Goal: Task Accomplishment & Management: Use online tool/utility

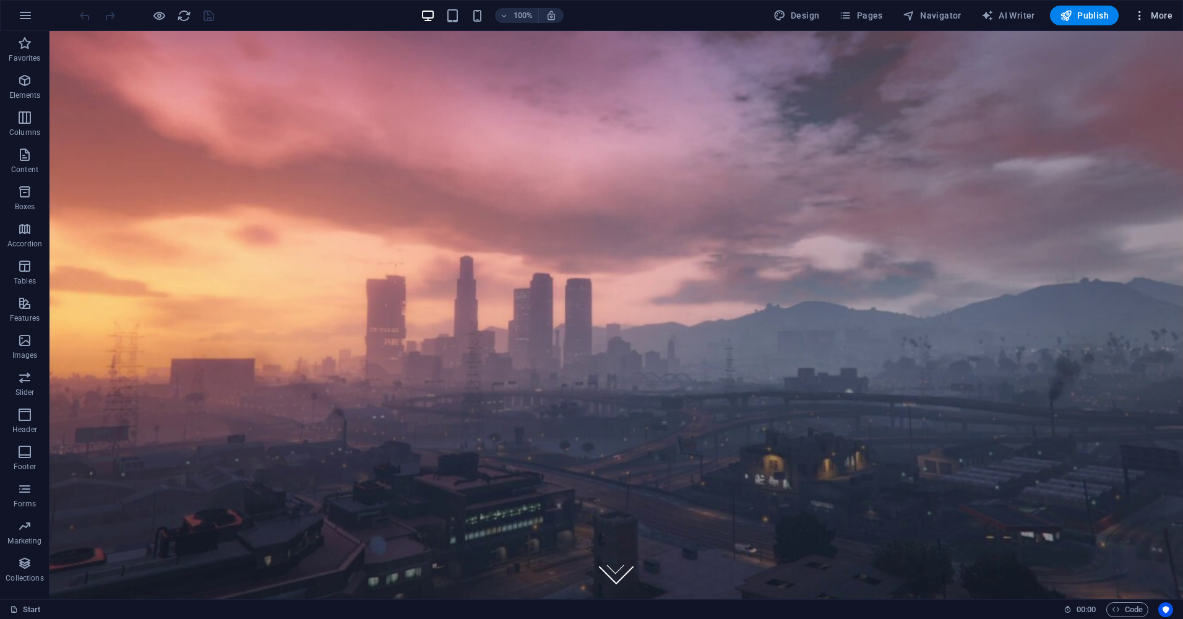
click at [1144, 5] on div "100% Design Pages Navigator AI Writer Publish More" at bounding box center [592, 16] width 1182 height 30
click at [1144, 7] on button "More" at bounding box center [1153, 16] width 49 height 20
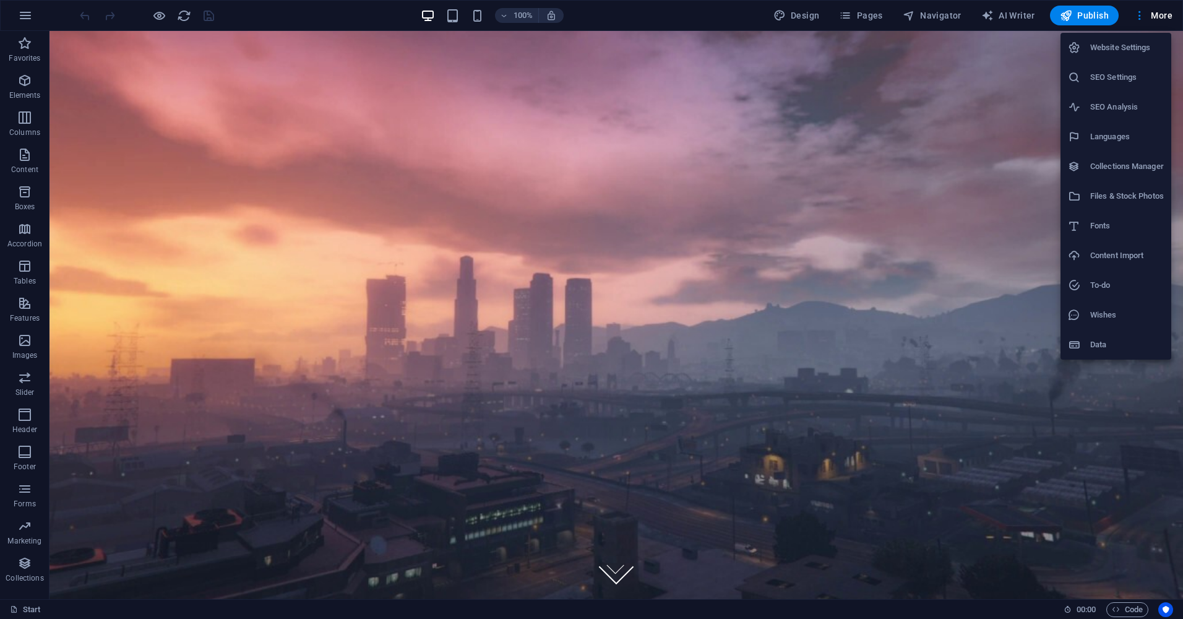
click at [226, 92] on div at bounding box center [591, 309] width 1183 height 619
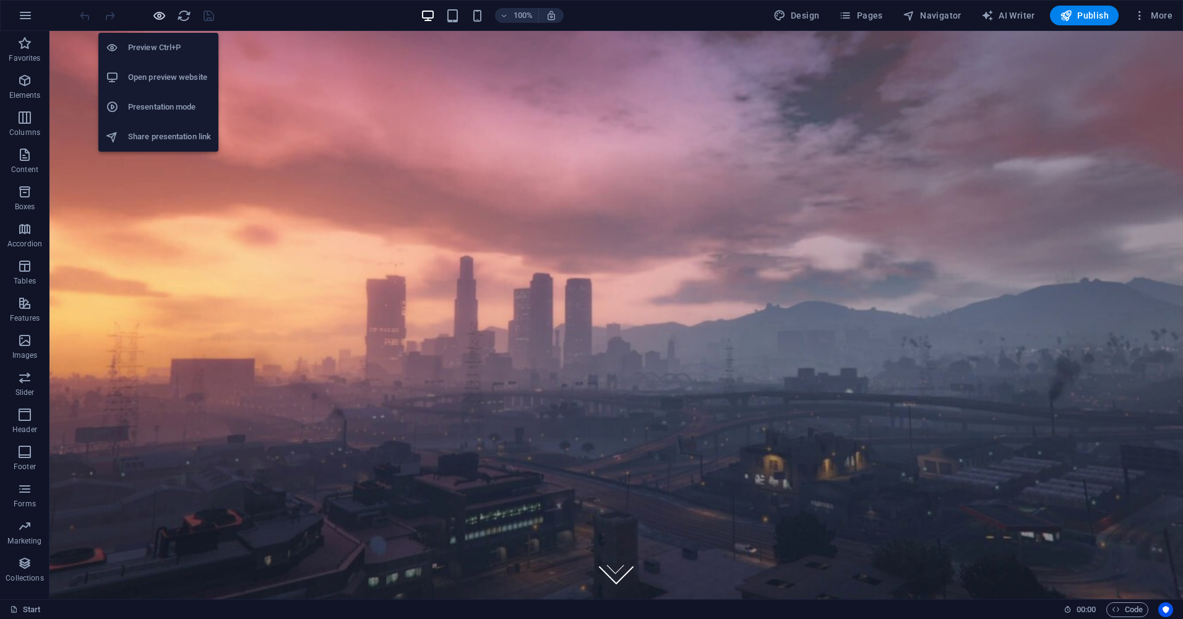
click at [161, 17] on icon "button" at bounding box center [159, 16] width 14 height 14
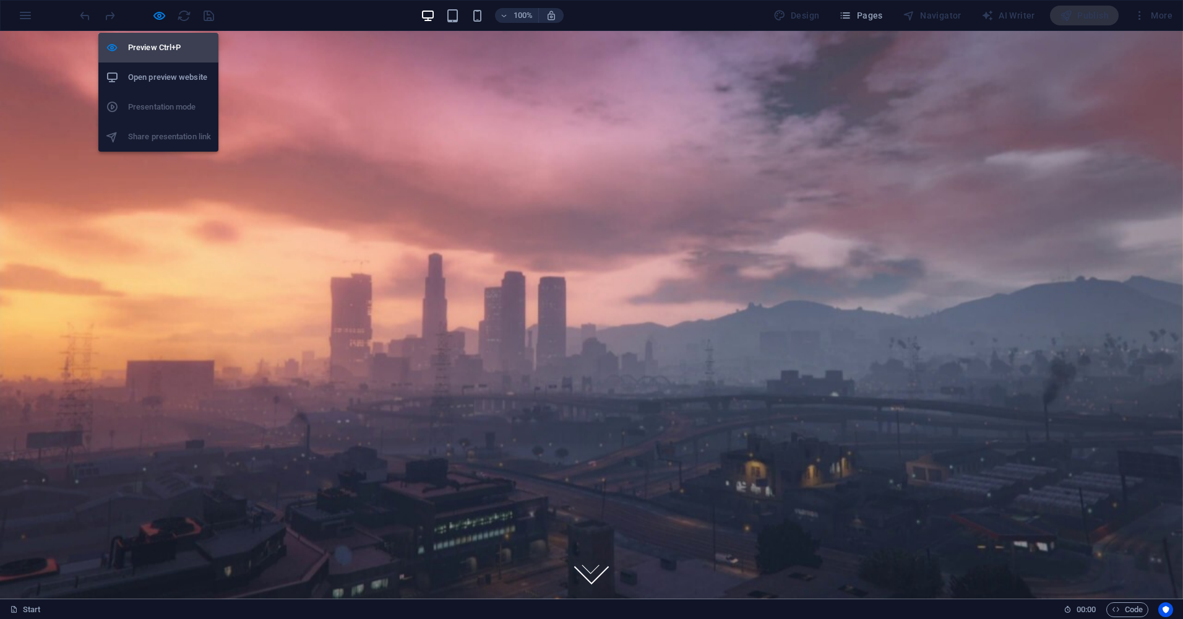
click at [157, 43] on h6 "Preview Ctrl+P" at bounding box center [169, 47] width 83 height 15
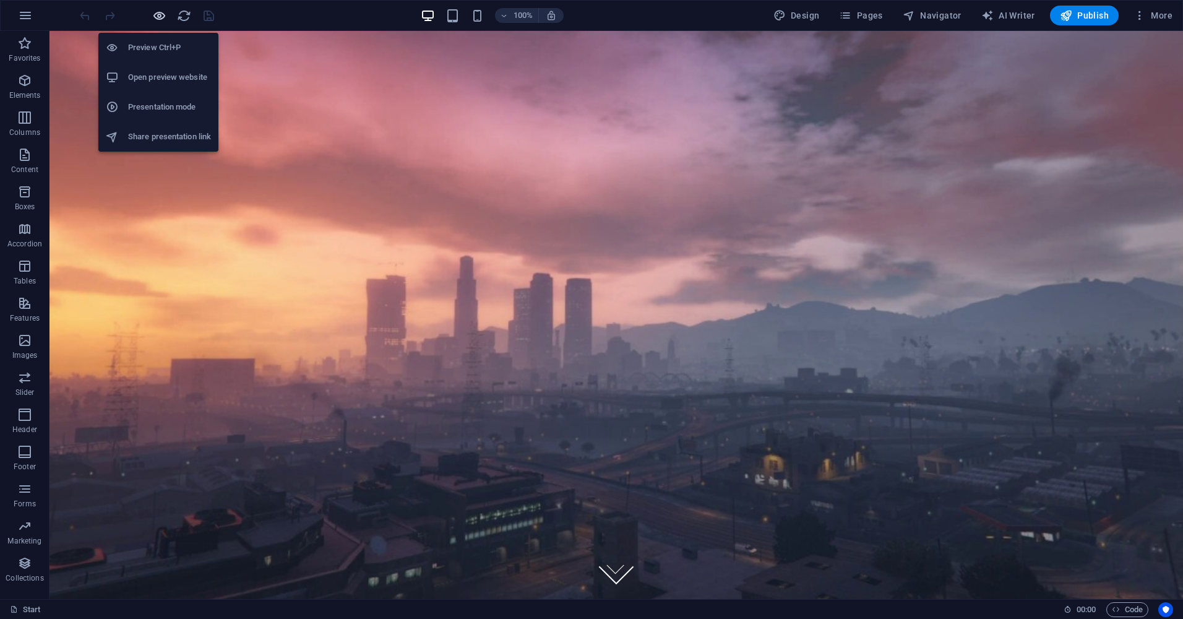
click at [162, 9] on icon "button" at bounding box center [159, 16] width 14 height 14
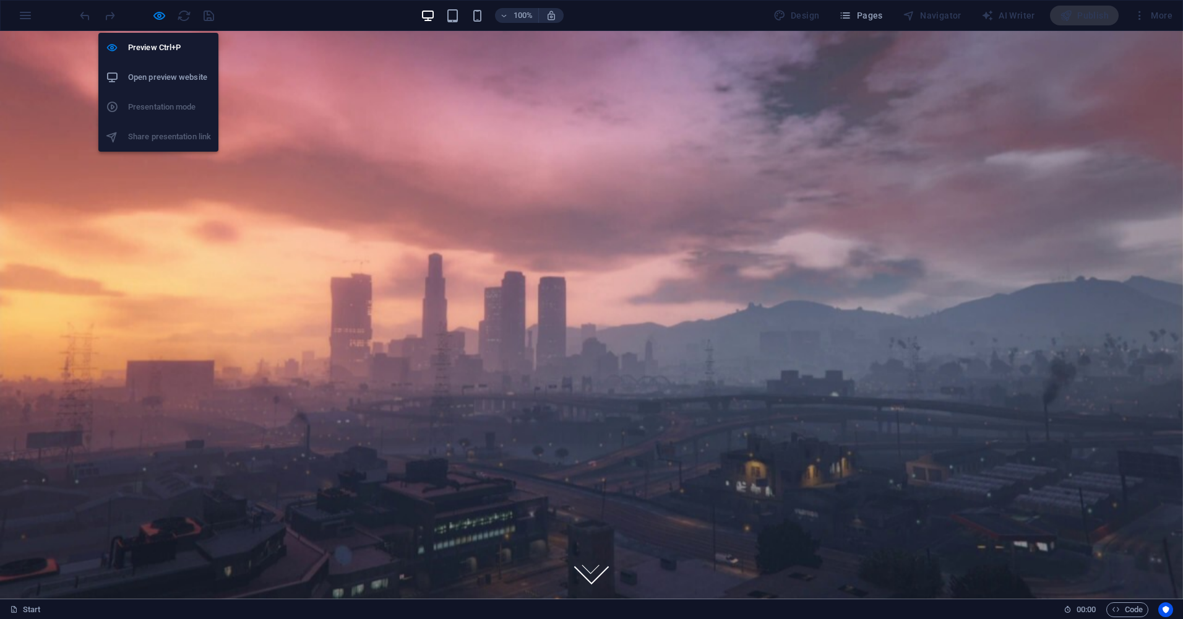
click at [149, 71] on h6 "Open preview website" at bounding box center [169, 77] width 83 height 15
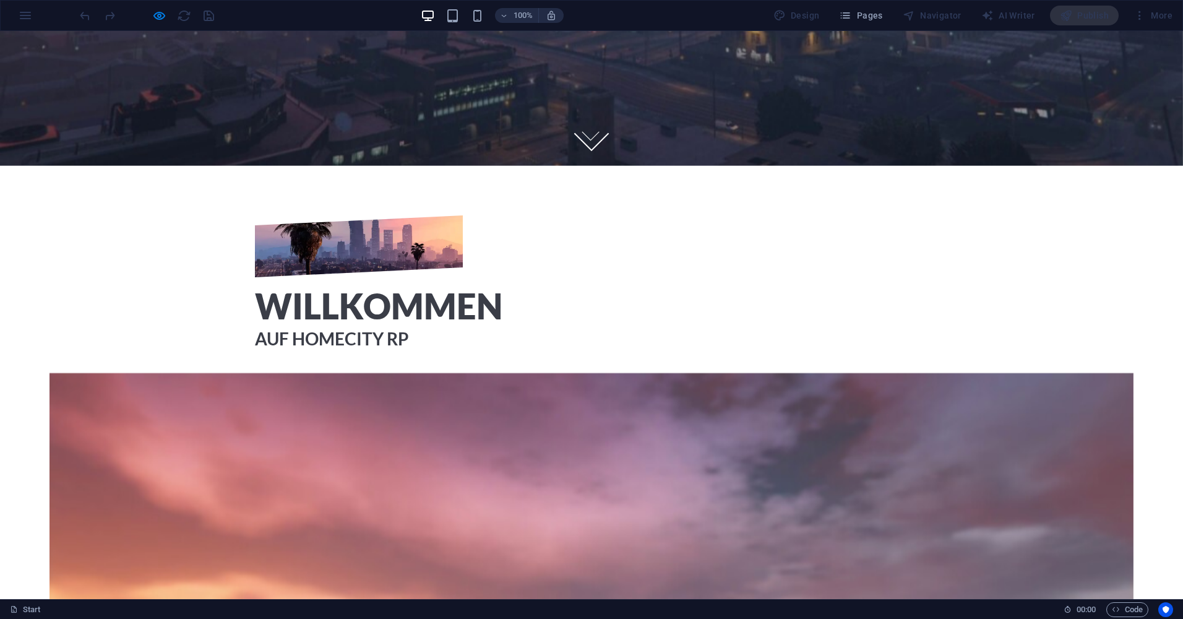
scroll to position [681, 0]
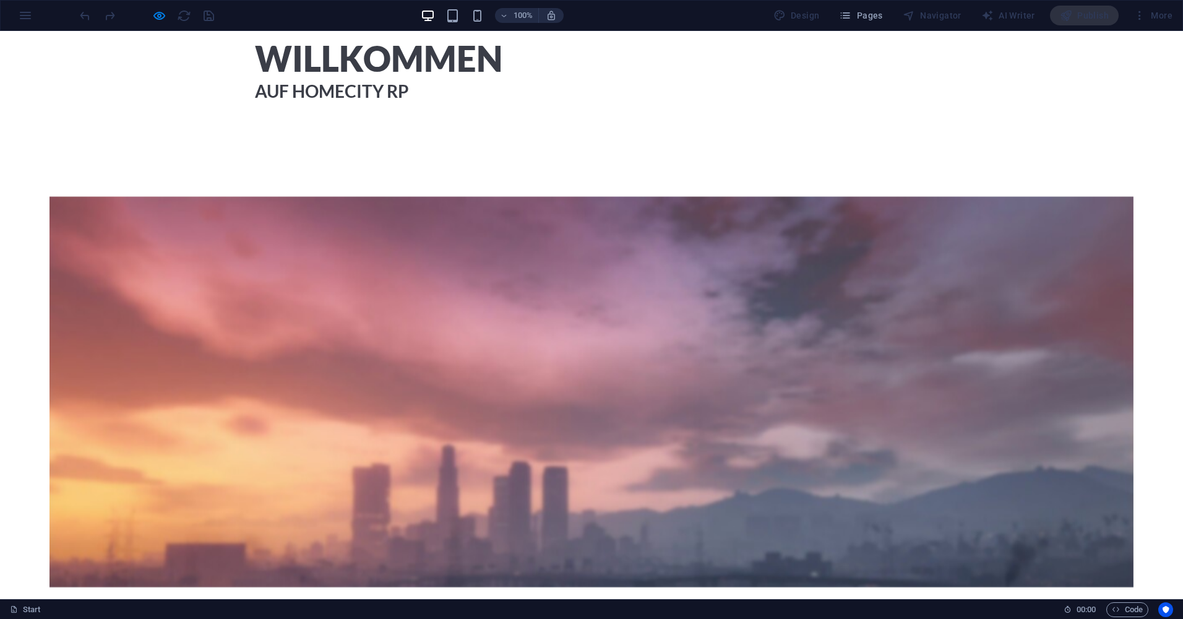
click at [524, 322] on div at bounding box center [592, 391] width 1084 height 390
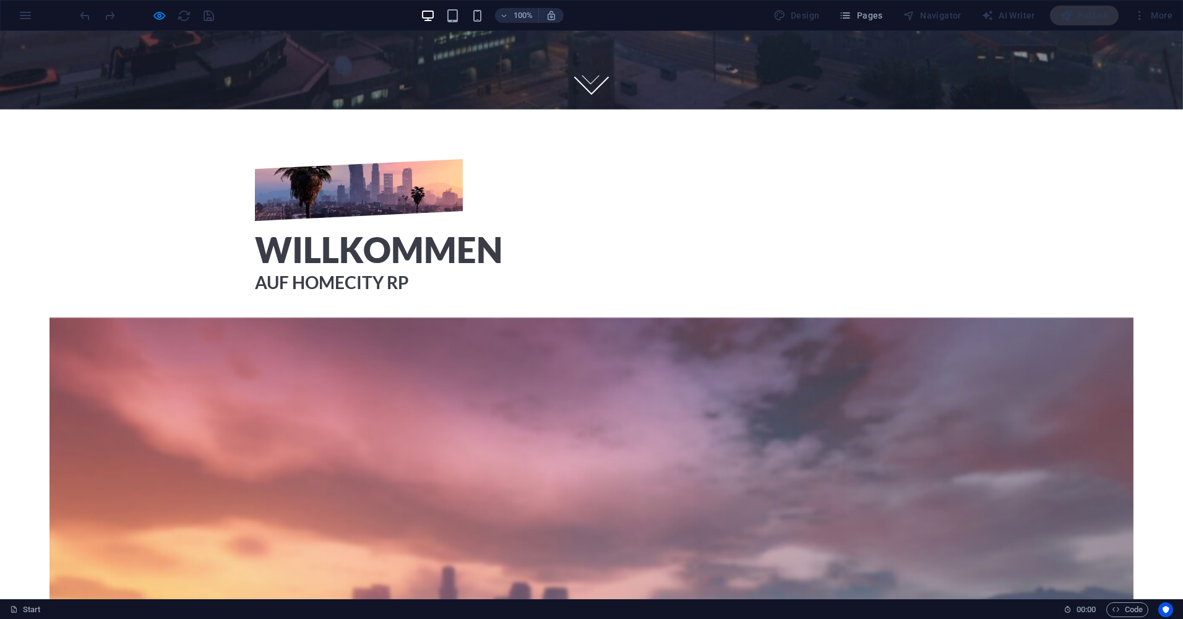
scroll to position [495, 0]
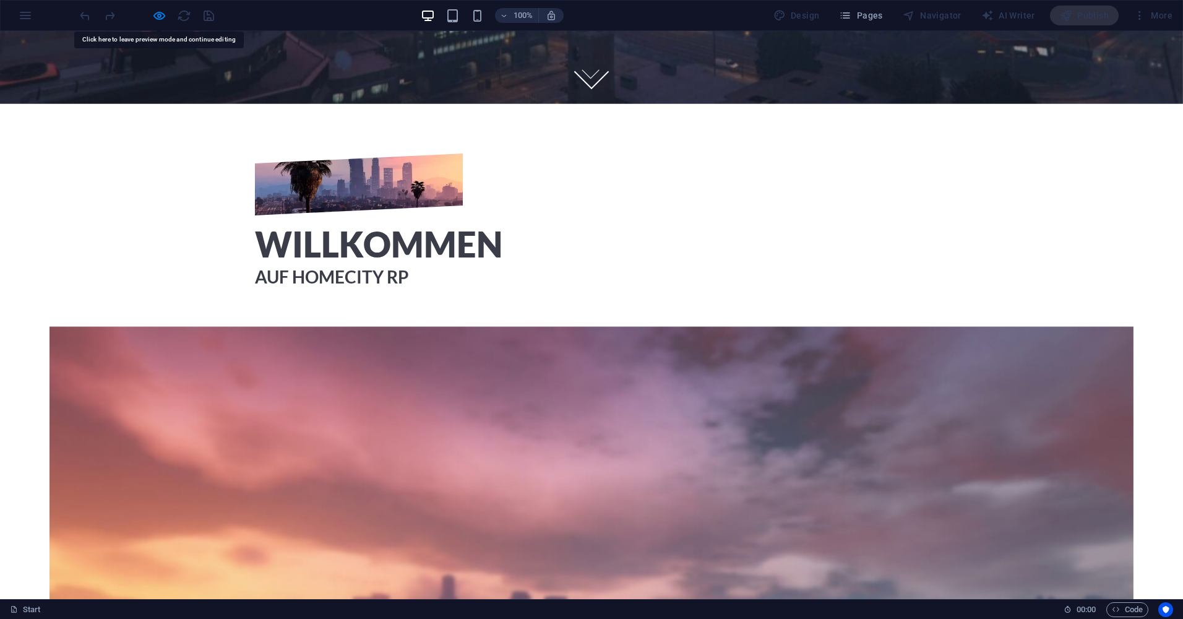
click at [613, 520] on div at bounding box center [592, 521] width 1084 height 390
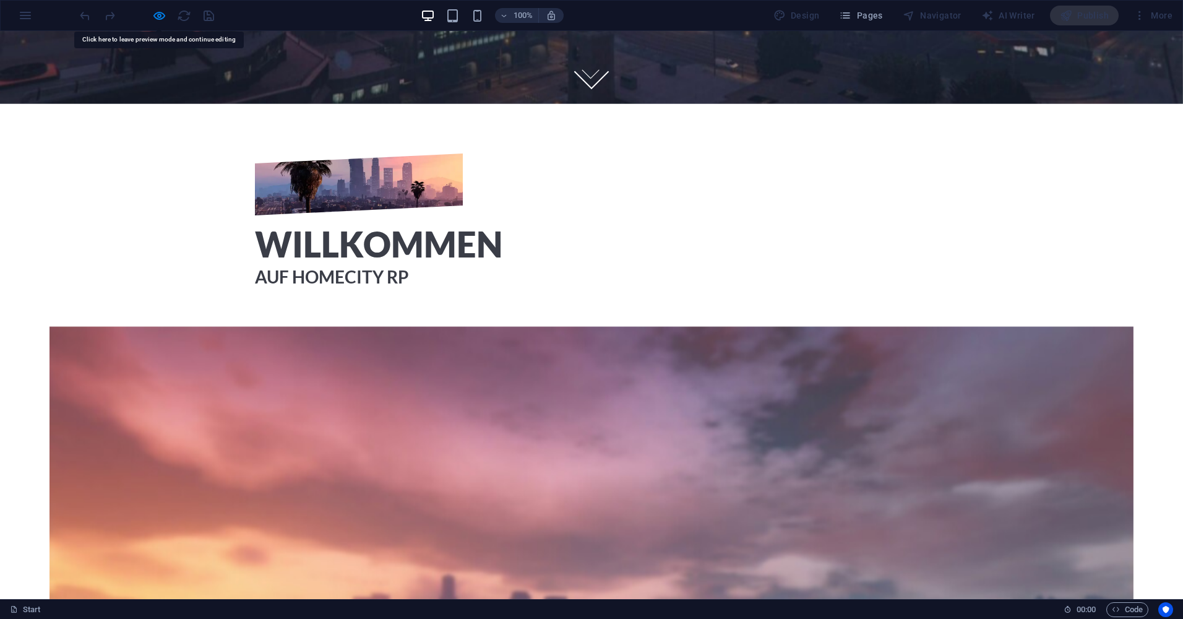
click at [613, 520] on div at bounding box center [592, 521] width 1084 height 390
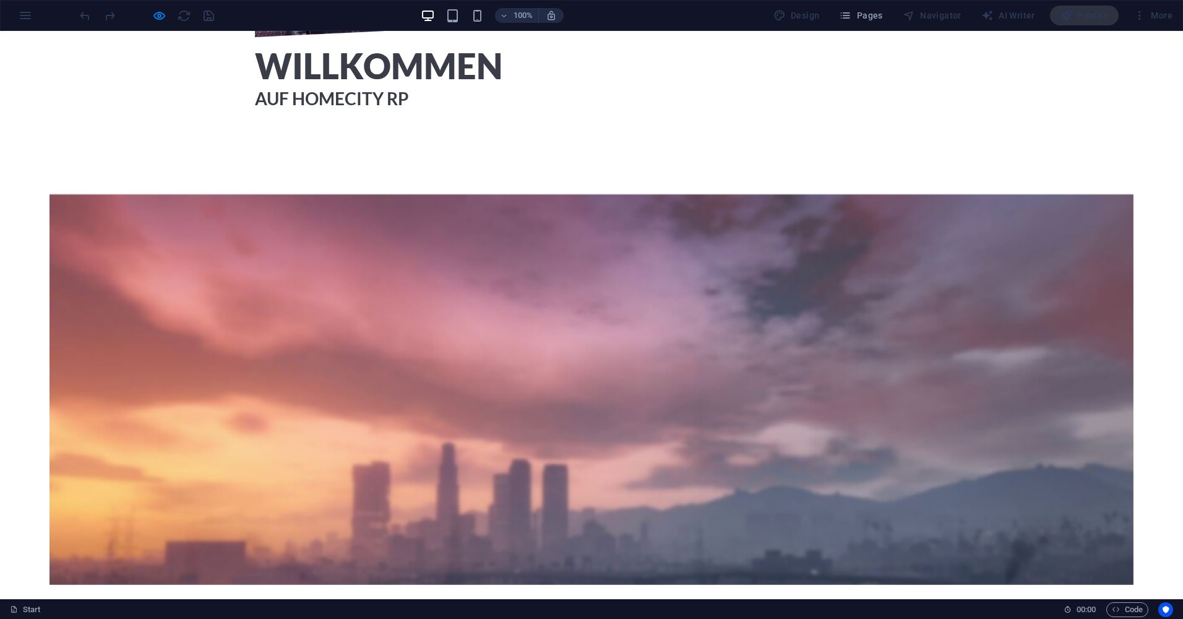
scroll to position [681, 0]
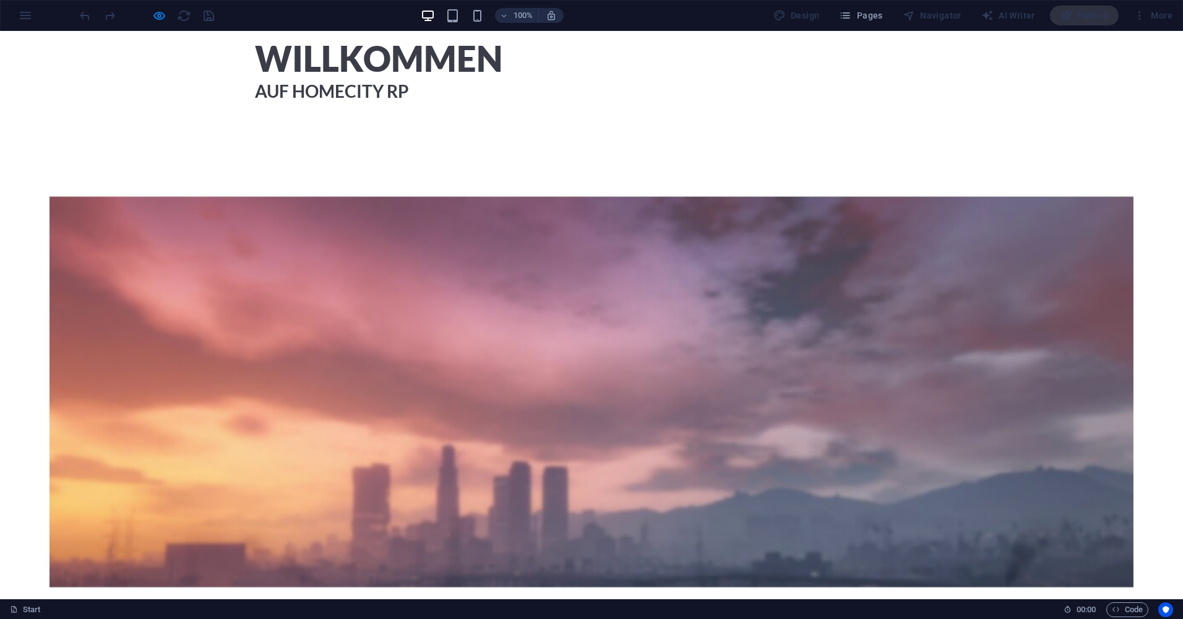
click at [610, 405] on div at bounding box center [592, 391] width 1084 height 390
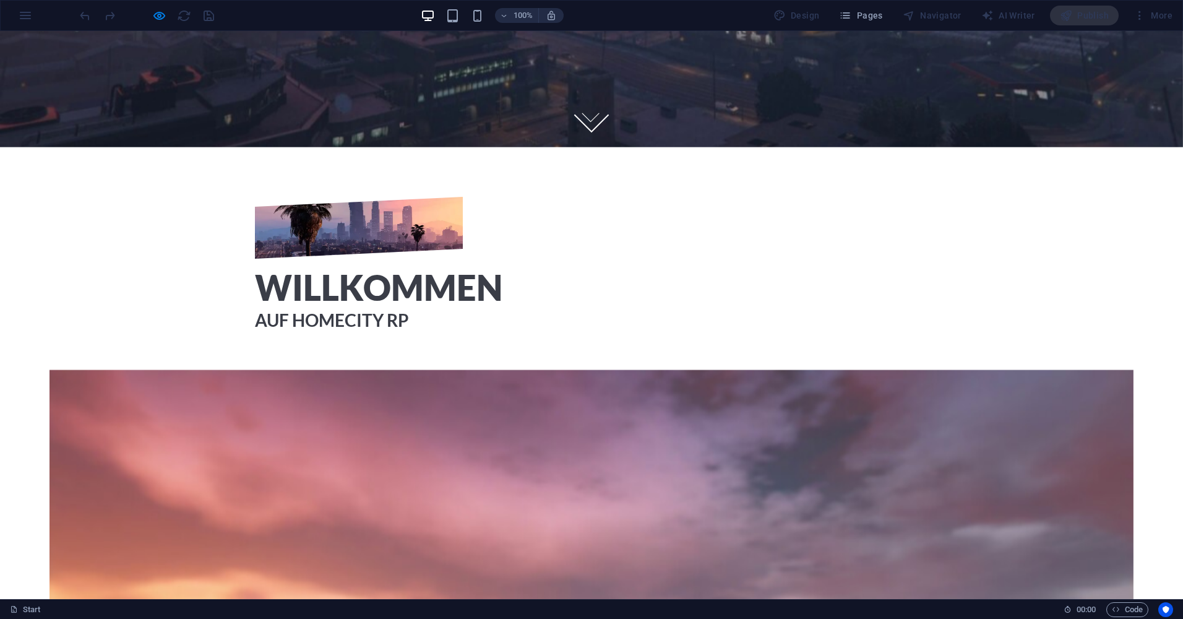
scroll to position [433, 0]
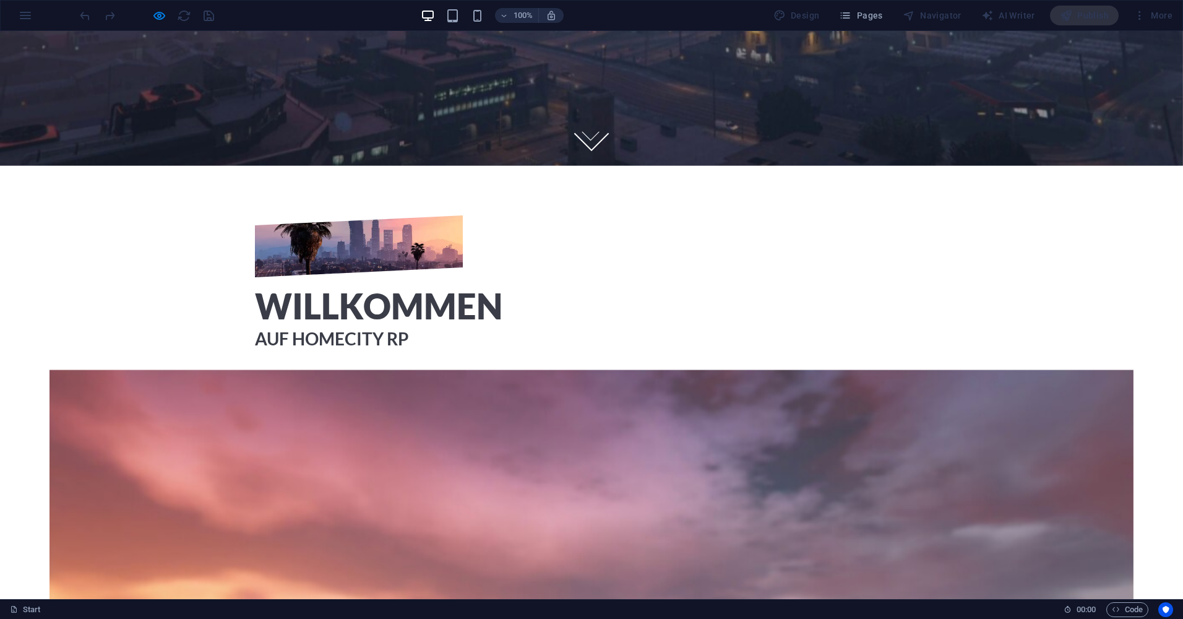
click at [144, 11] on div at bounding box center [146, 16] width 139 height 20
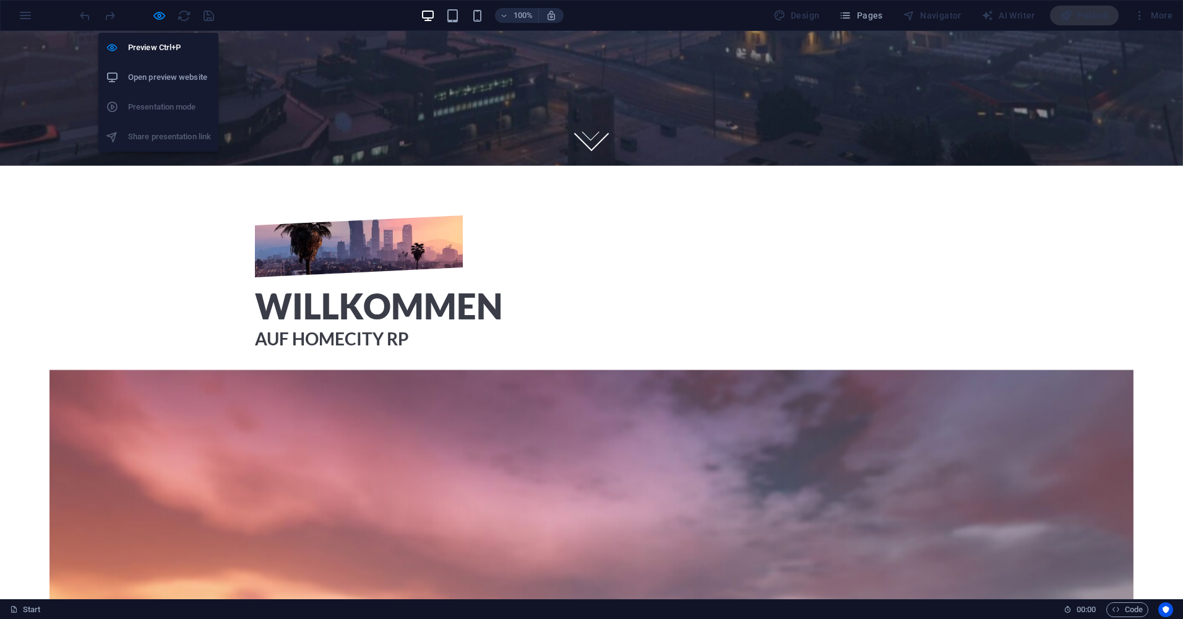
click at [170, 26] on div "Preview Ctrl+P Open preview website Presentation mode Share presentation link" at bounding box center [158, 87] width 120 height 129
click at [159, 45] on h6 "Preview Ctrl+P" at bounding box center [169, 47] width 83 height 15
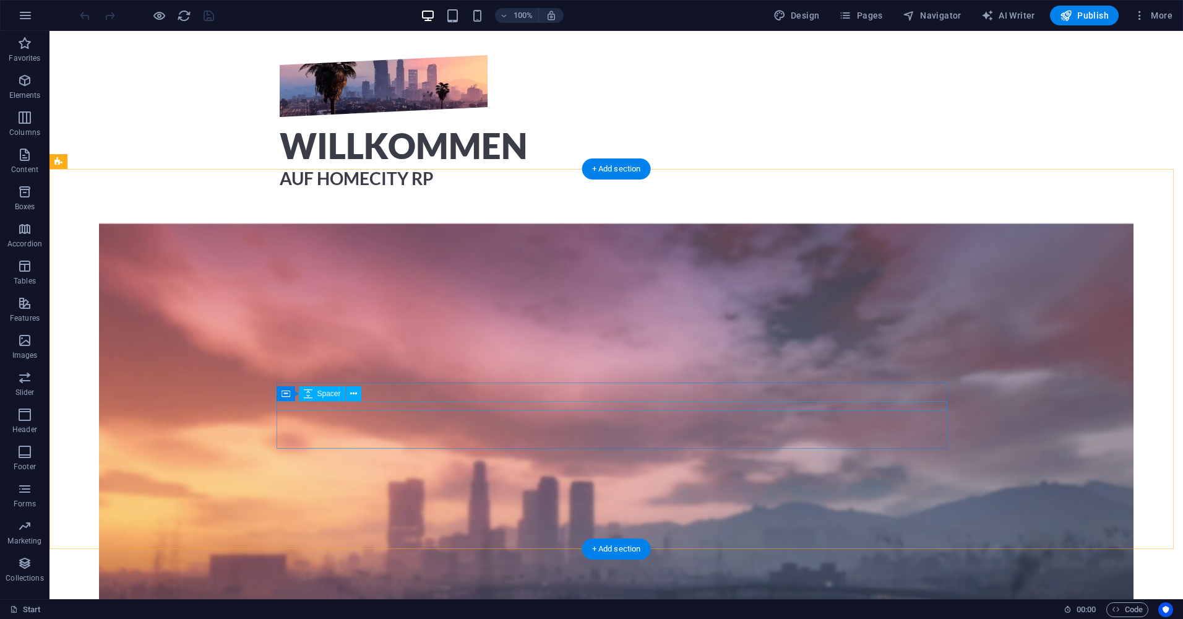
scroll to position [619, 0]
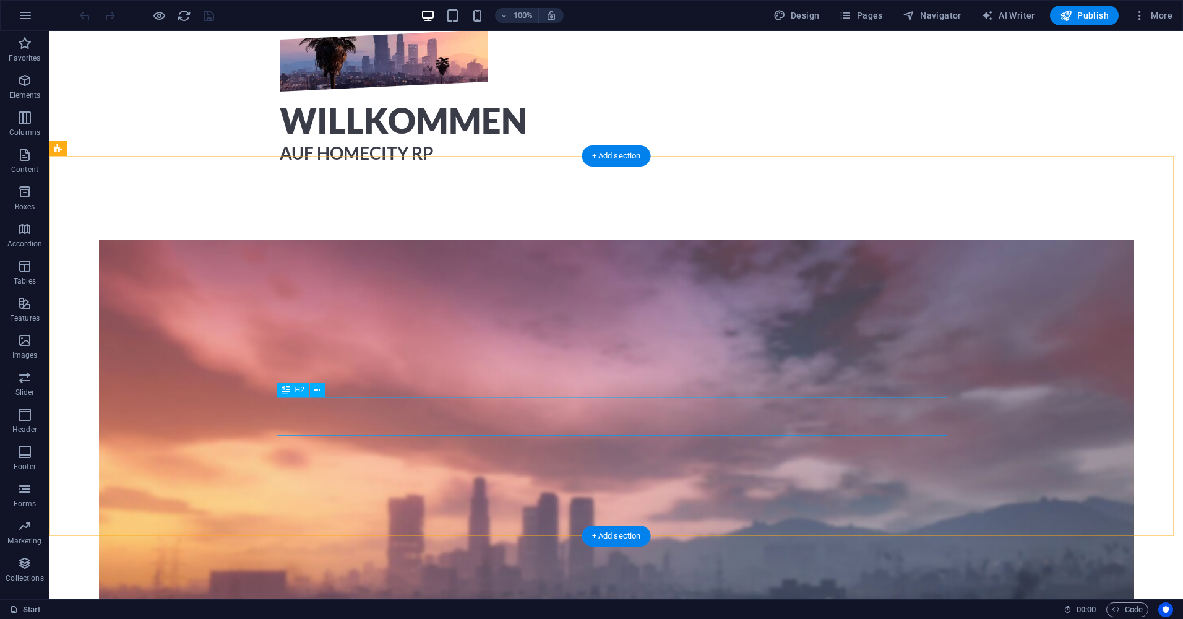
click at [535, 481] on figure at bounding box center [616, 457] width 1035 height 437
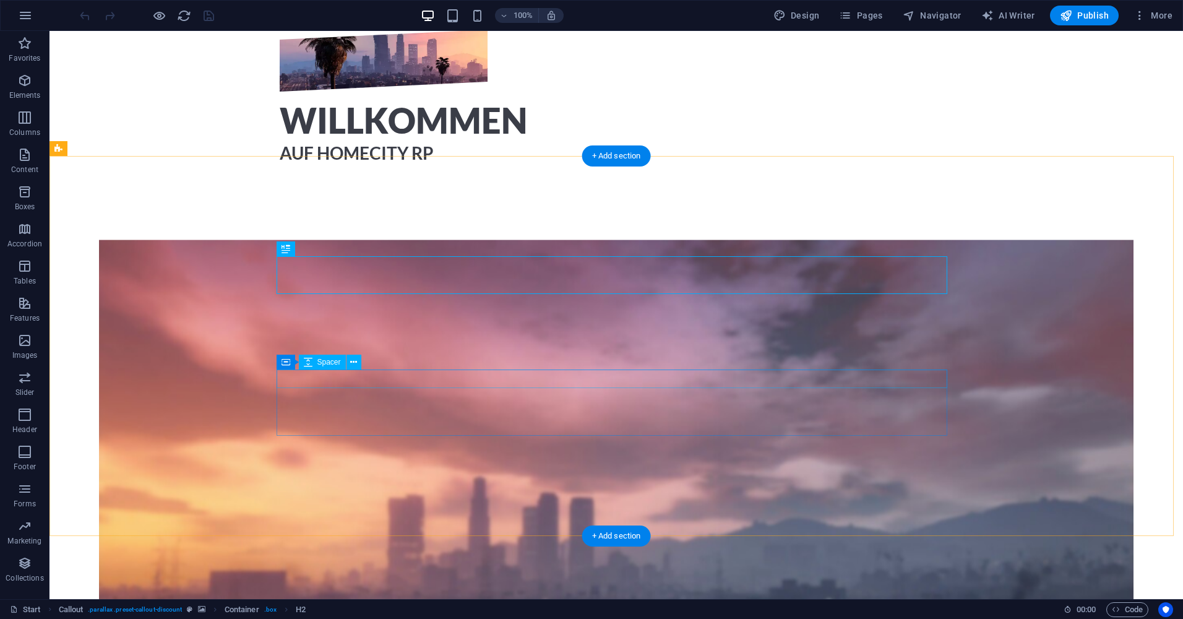
select select "px"
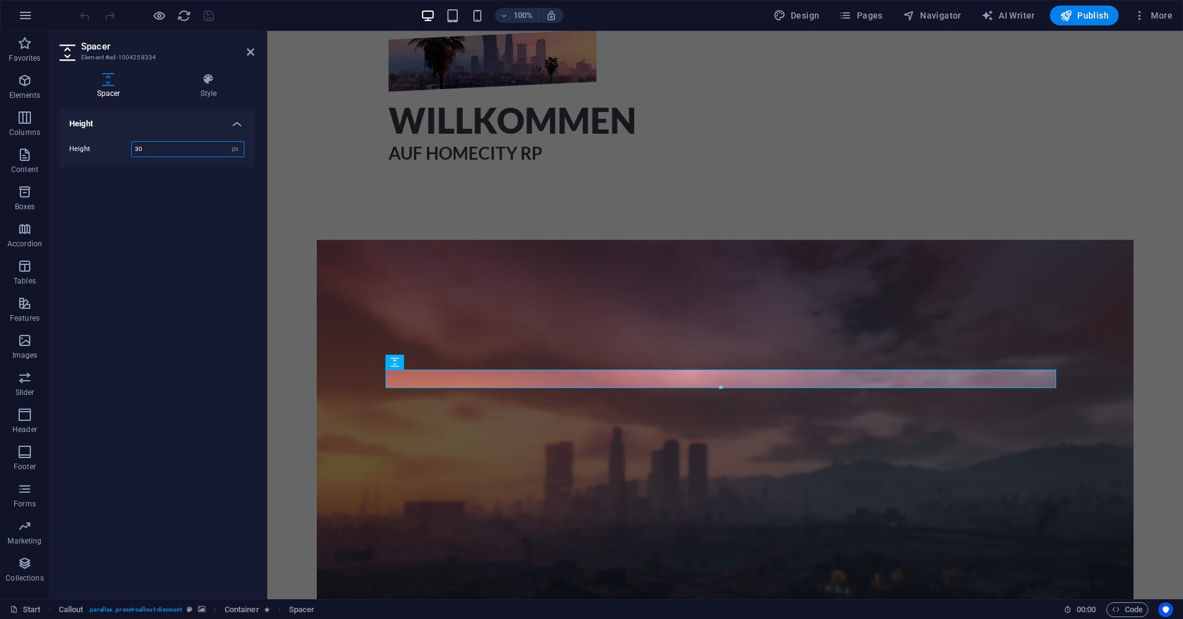
paste input "number"
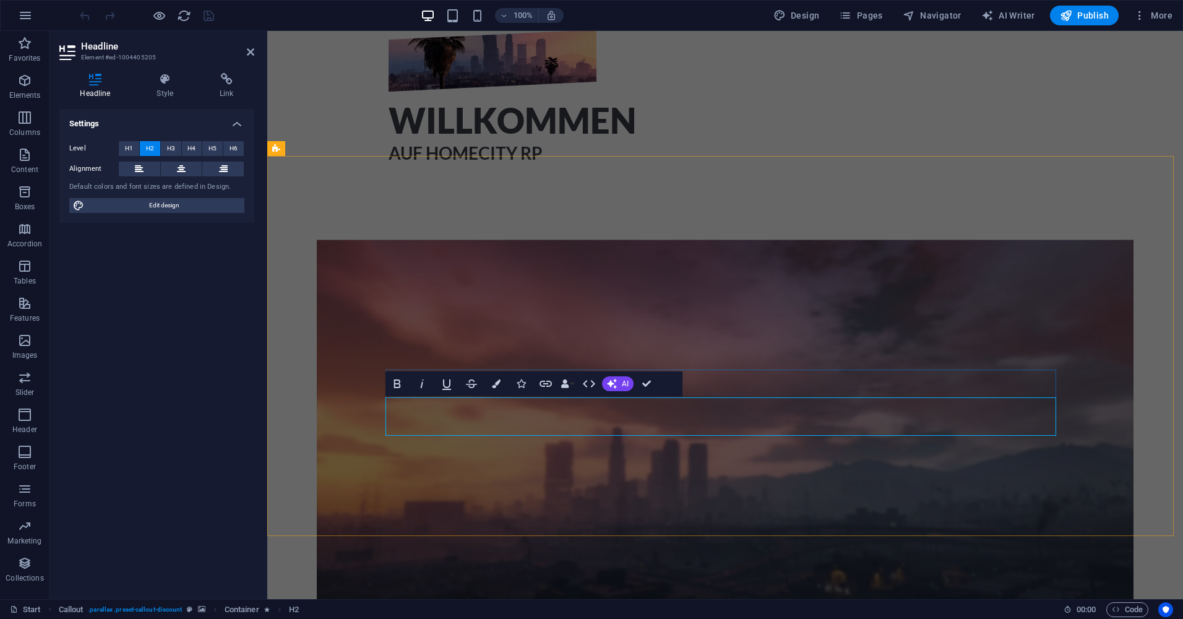
scroll to position [1, 0]
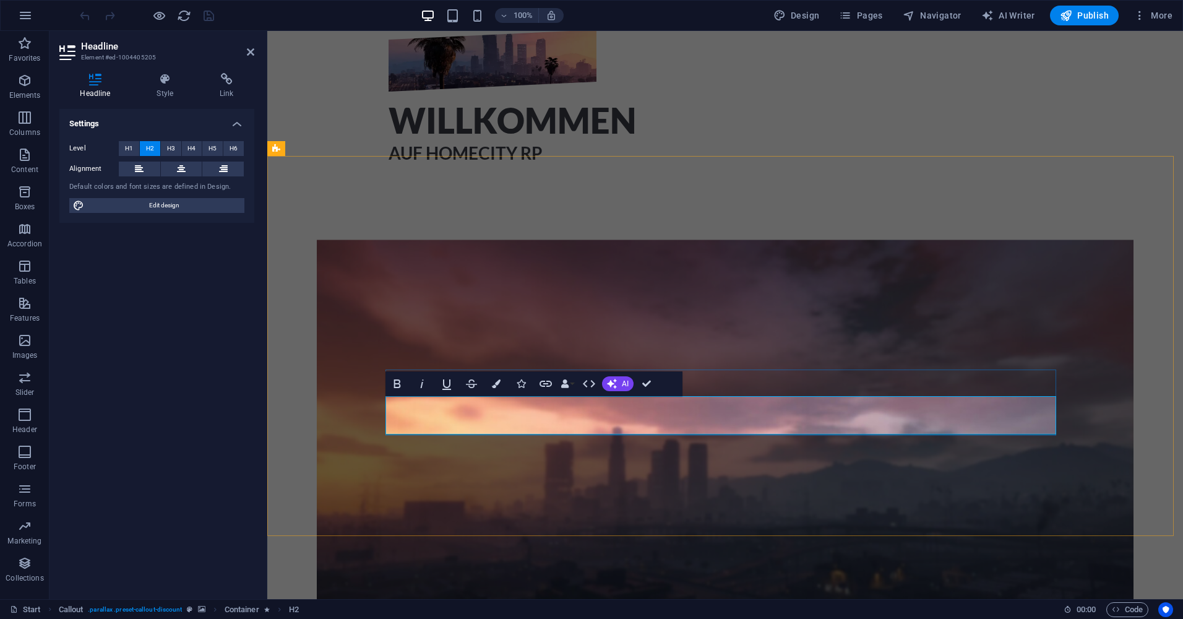
copy h2 "Aber Voher solltes du wissen"
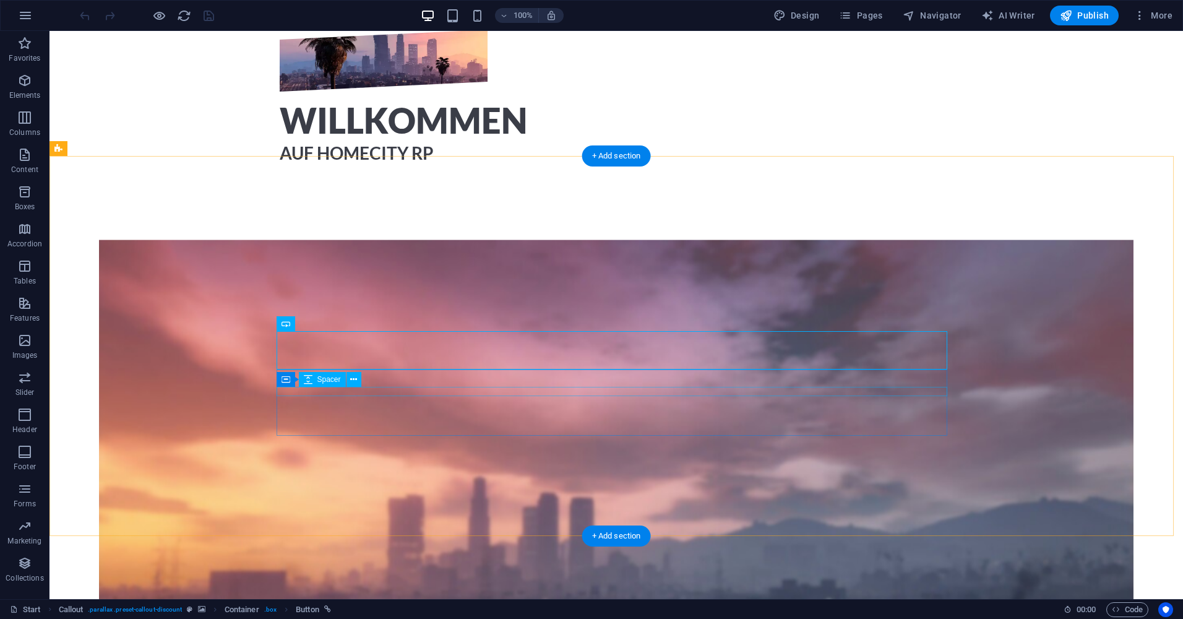
select select "px"
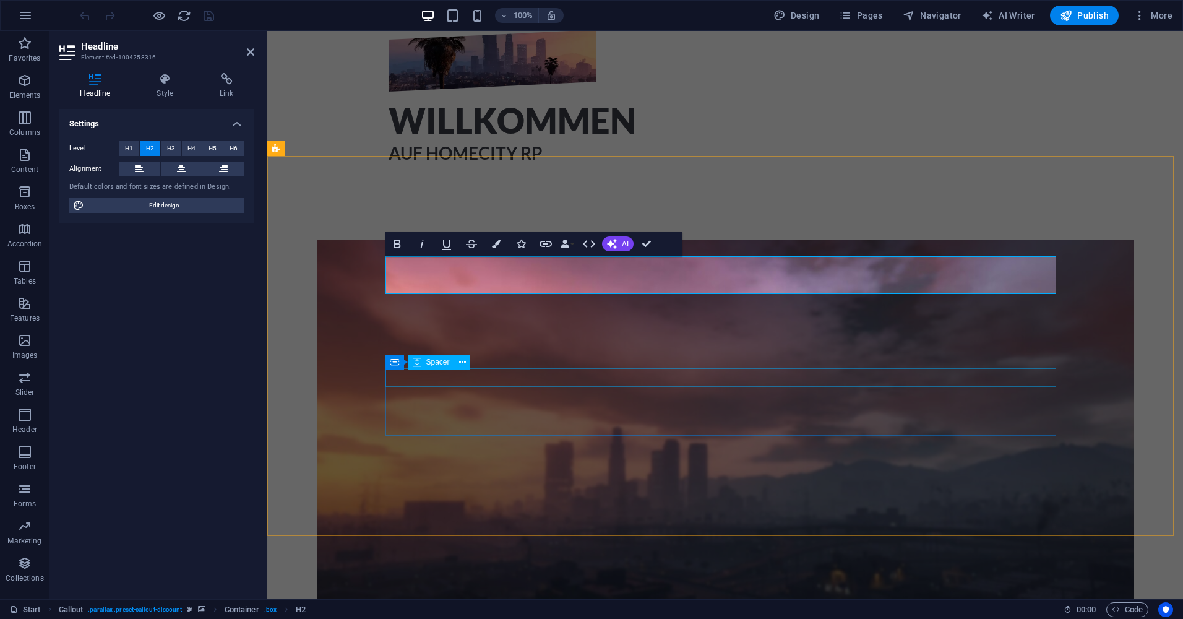
select select "px"
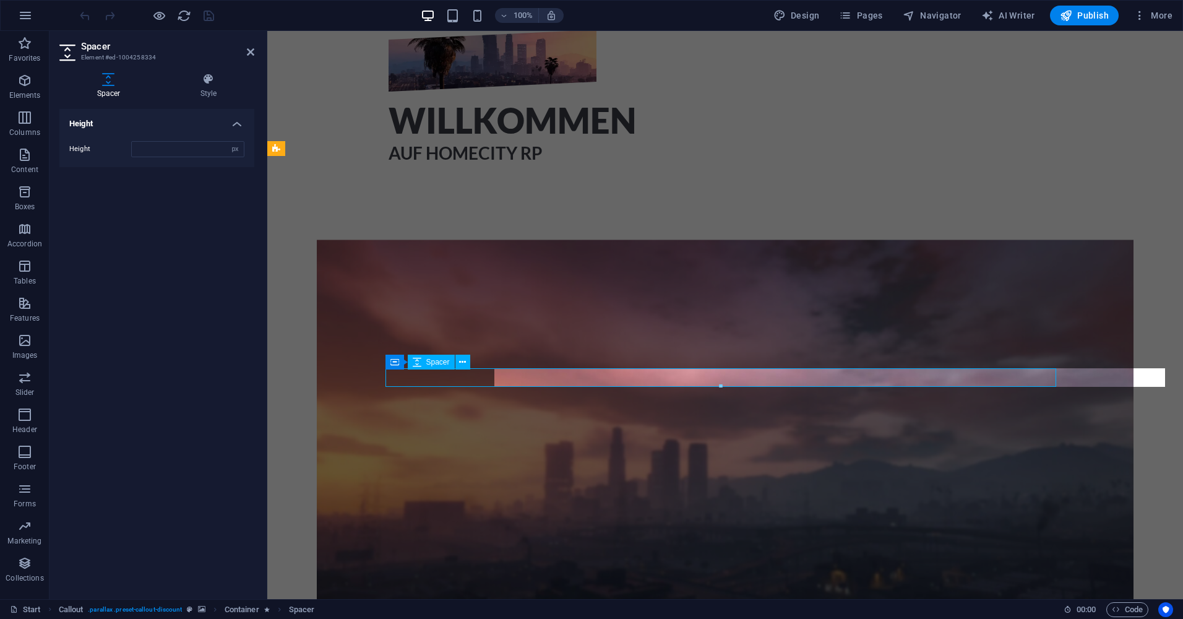
type input "30"
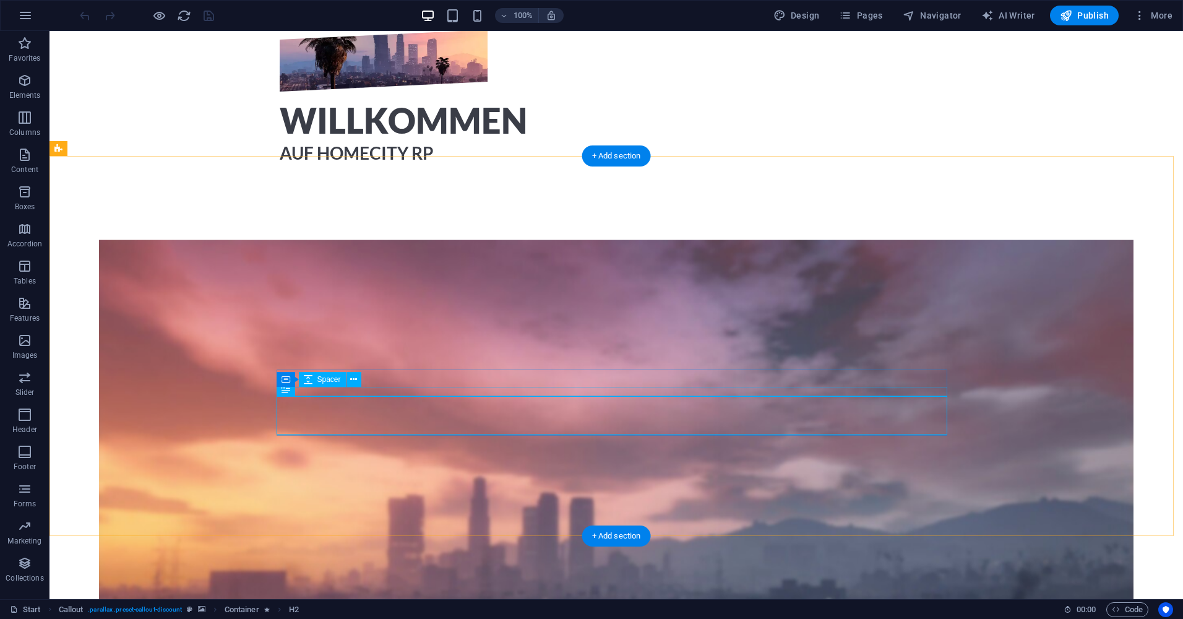
select select "px"
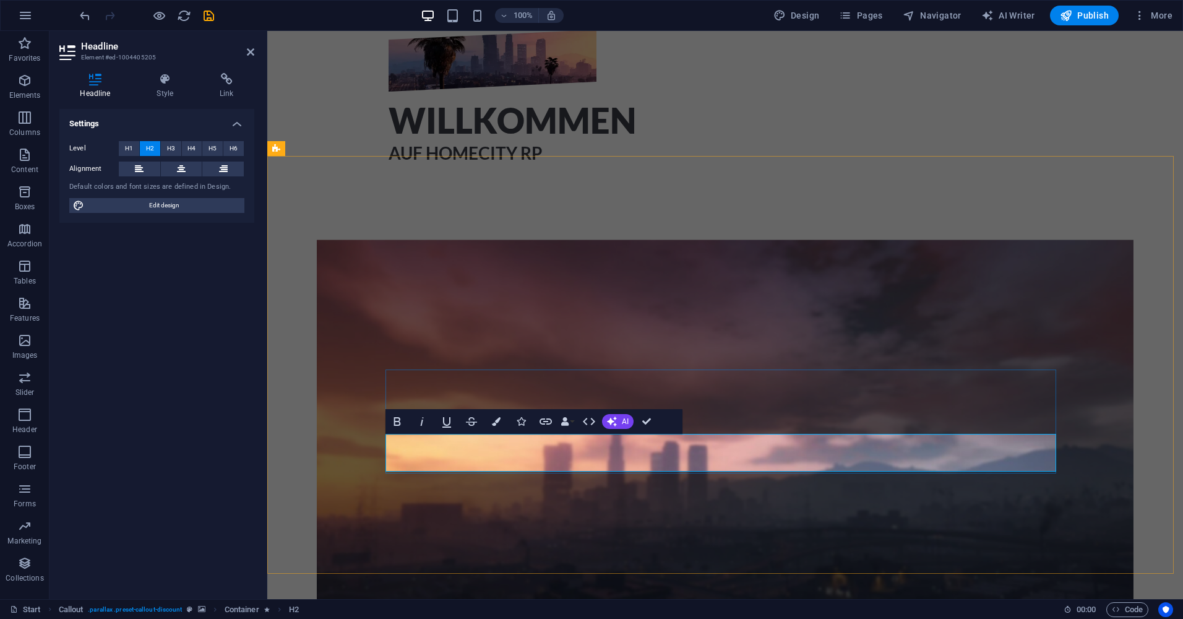
scroll to position [2, 0]
drag, startPoint x: 751, startPoint y: 444, endPoint x: 533, endPoint y: 444, distance: 217.8
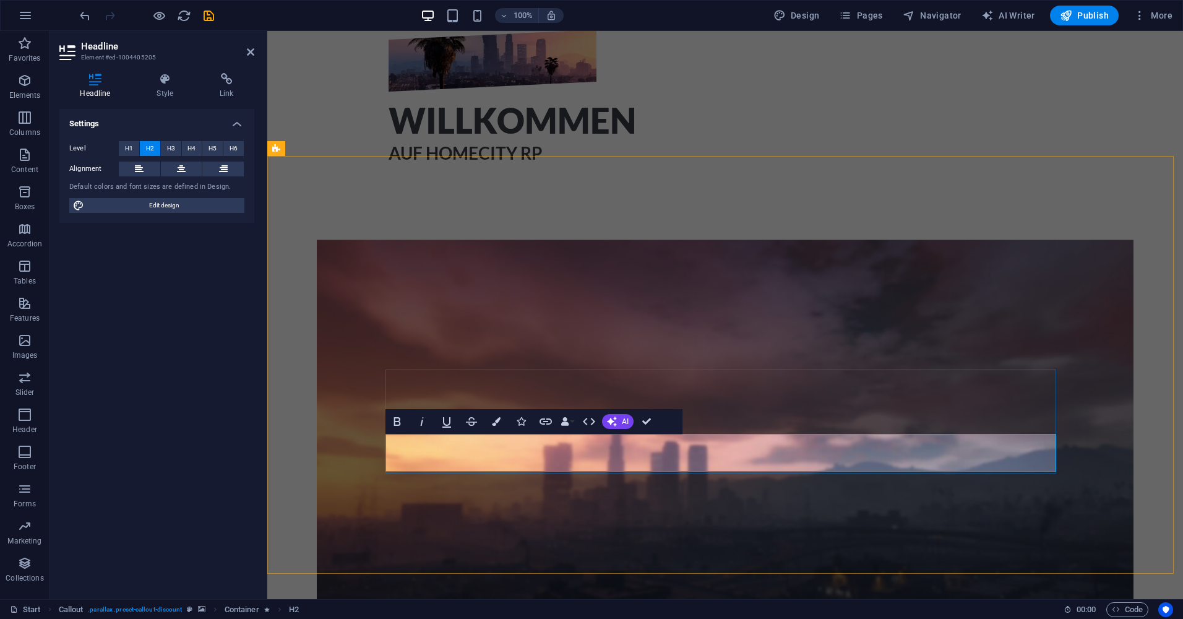
copy h2 "Aber Voher solltes du wissen"
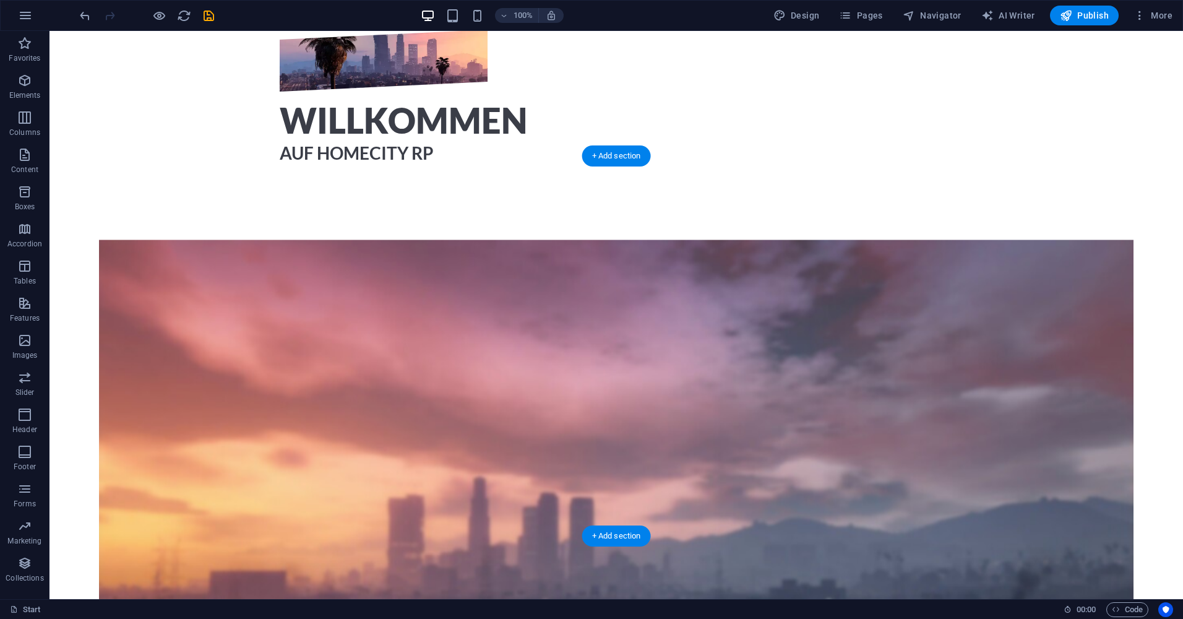
scroll to position [1, 0]
click at [207, 407] on figure at bounding box center [616, 457] width 1035 height 437
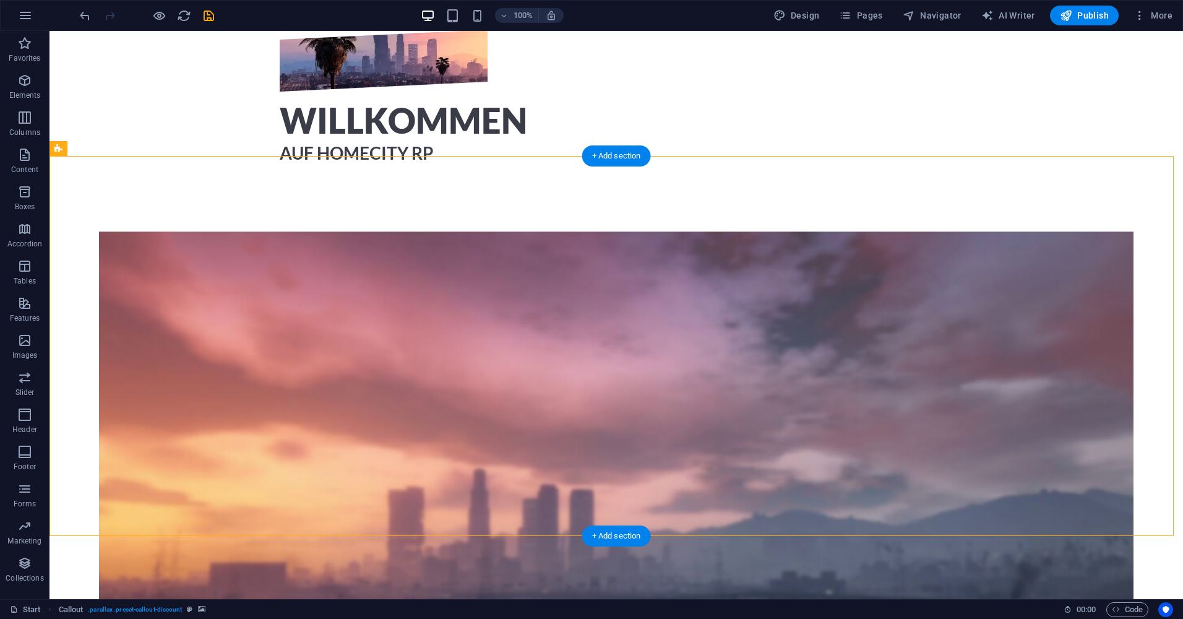
scroll to position [495, 0]
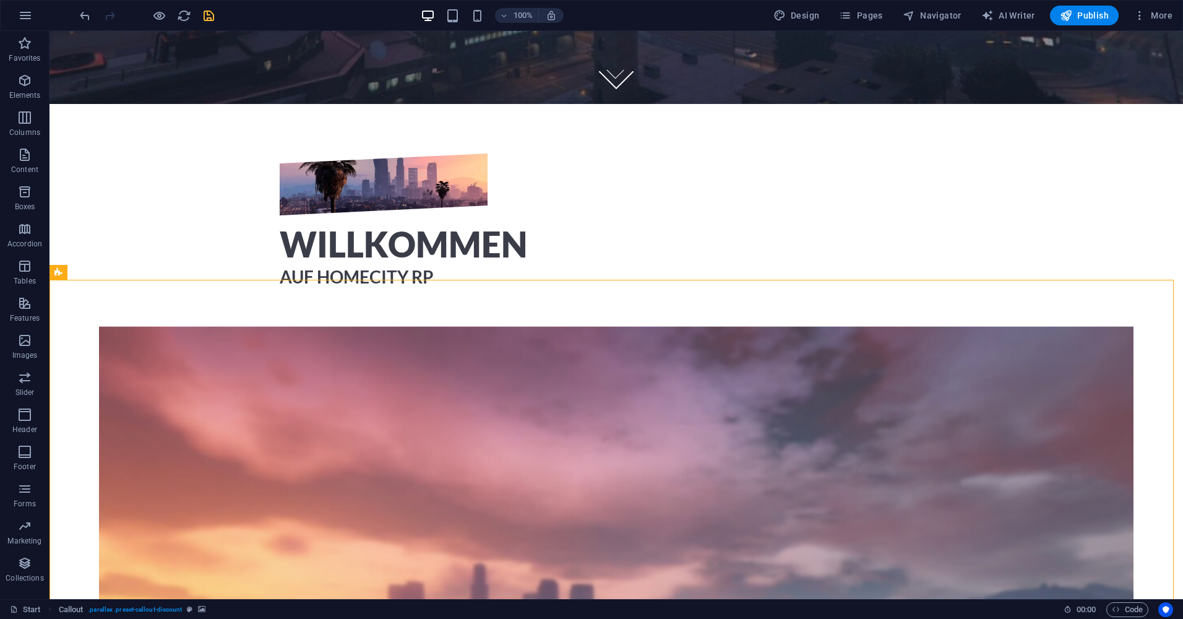
click at [202, 18] on icon "save" at bounding box center [209, 16] width 14 height 14
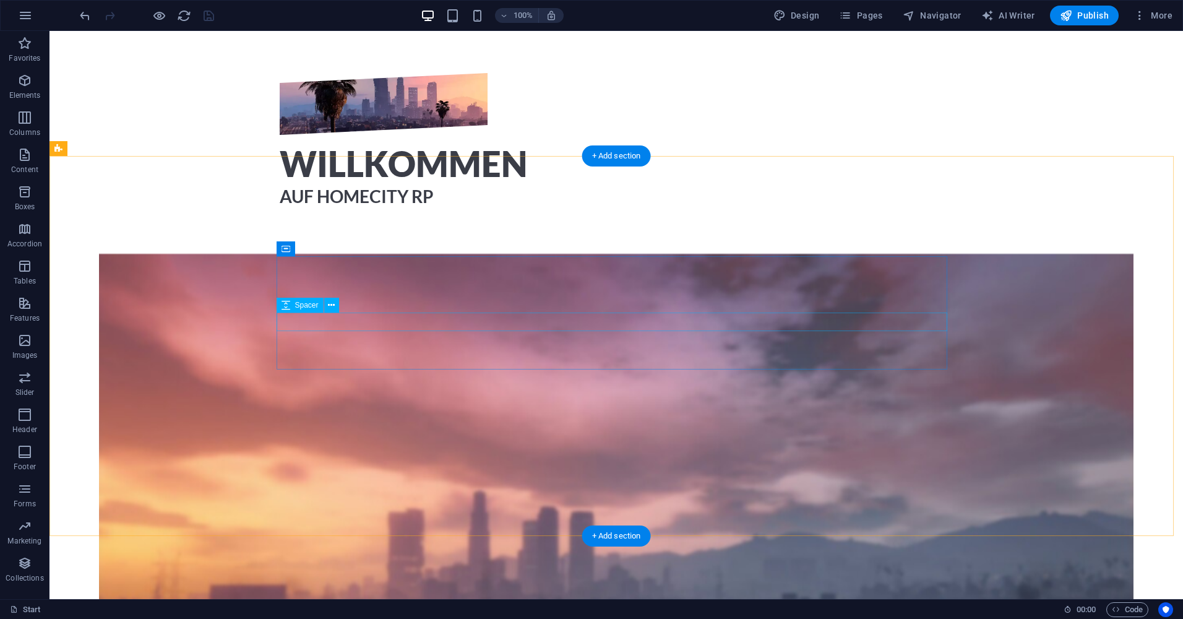
scroll to position [619, 0]
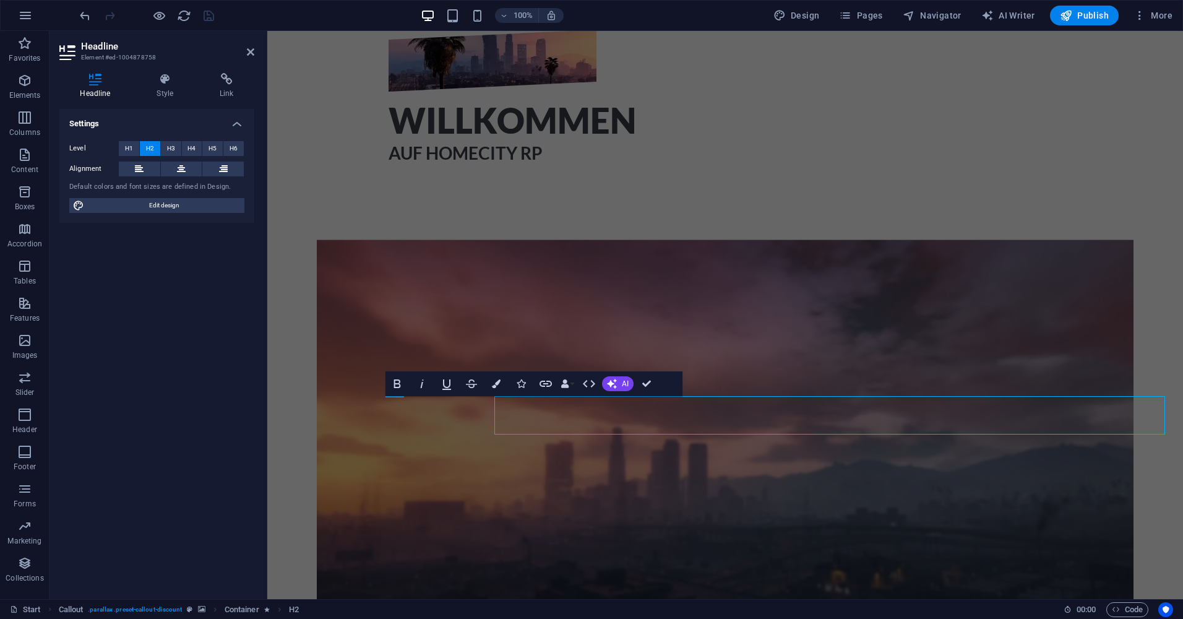
scroll to position [1, 0]
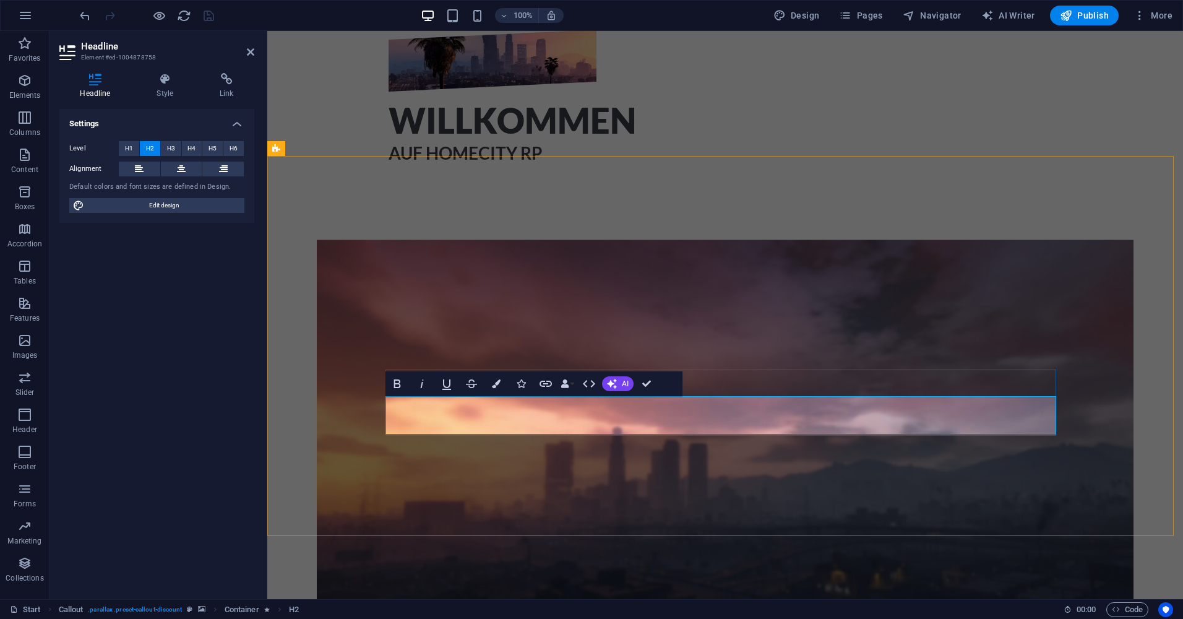
drag, startPoint x: 655, startPoint y: 407, endPoint x: 437, endPoint y: 407, distance: 217.8
copy h2 "Aber Voher solltes du wissen"
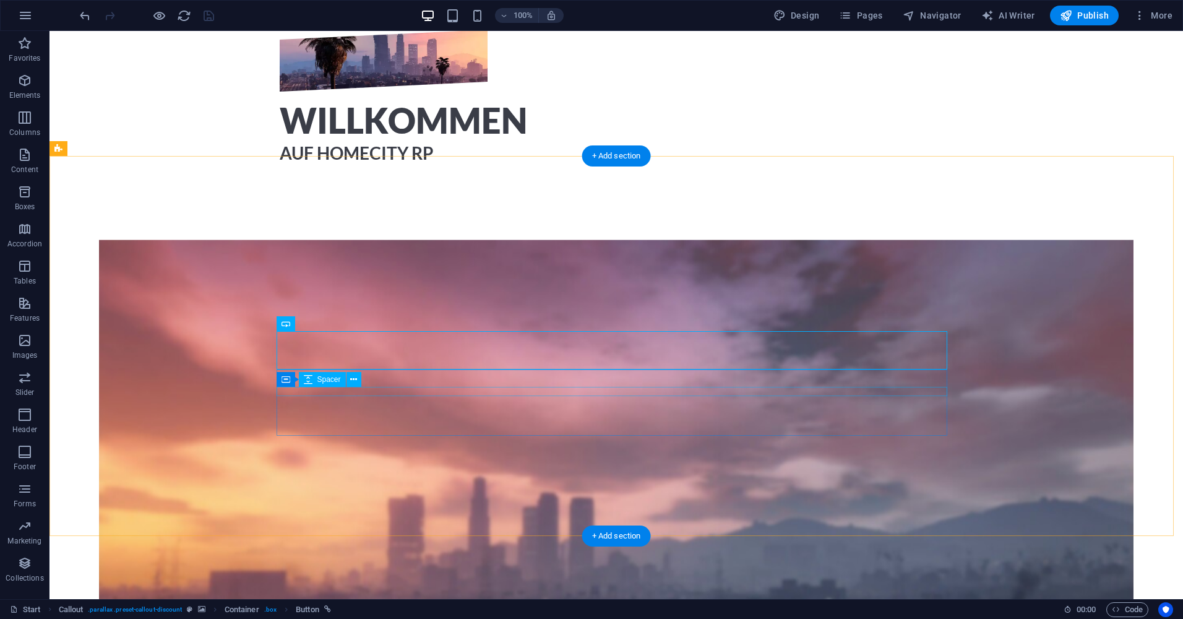
select select "px"
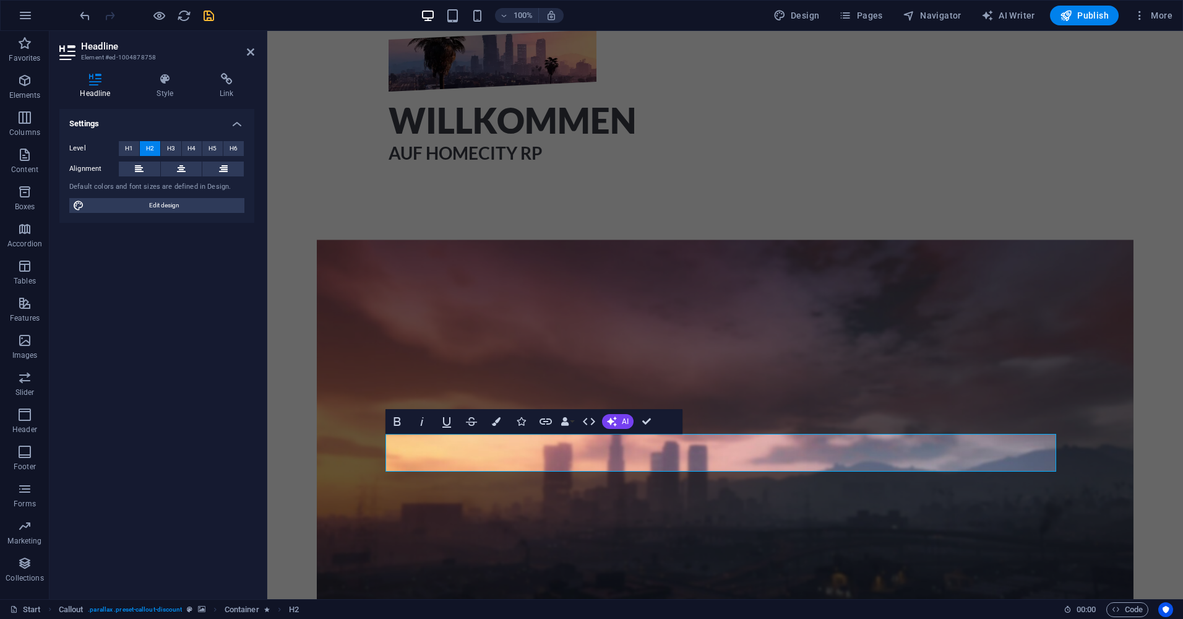
click at [471, 497] on figure at bounding box center [725, 471] width 817 height 464
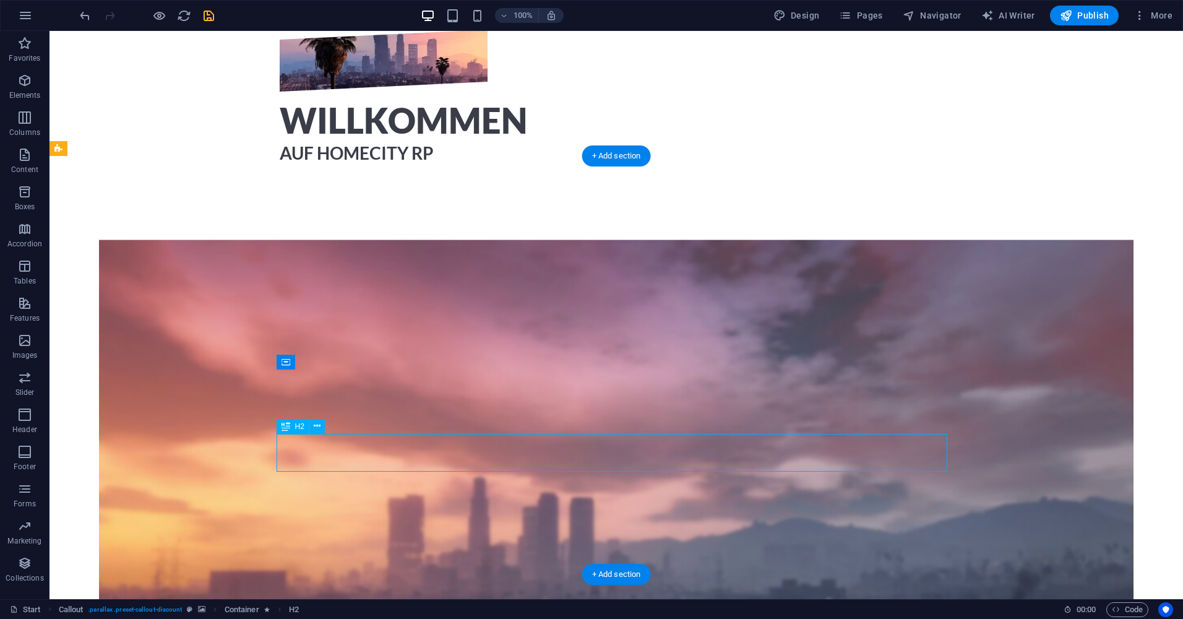
drag, startPoint x: 514, startPoint y: 465, endPoint x: 297, endPoint y: 465, distance: 217.2
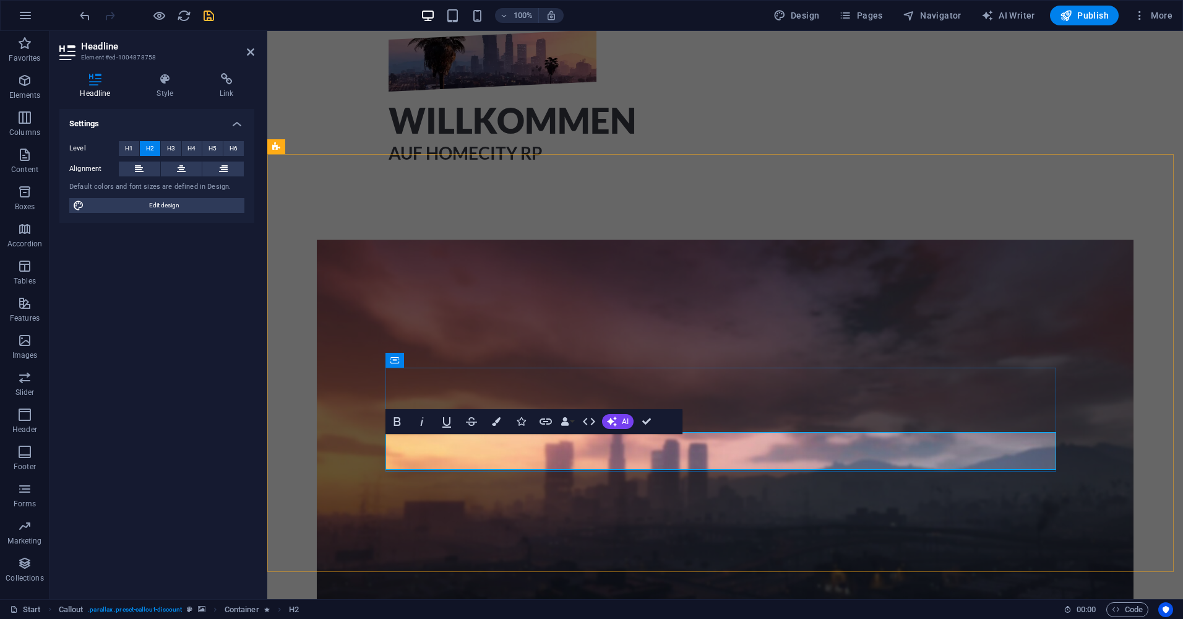
scroll to position [621, 0]
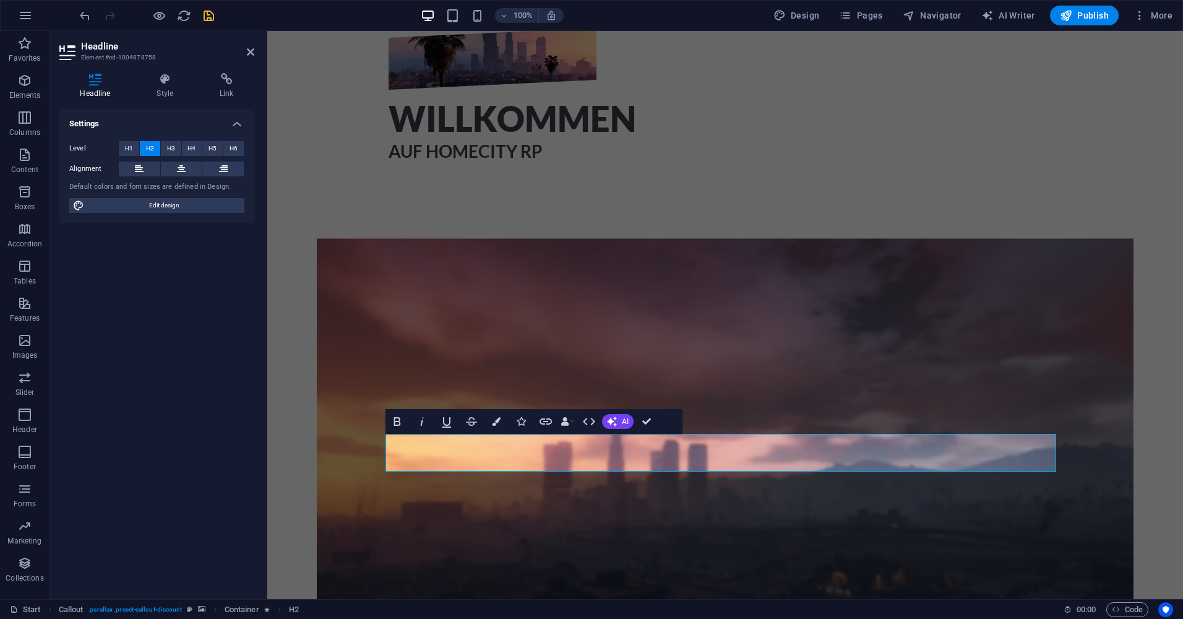
click at [481, 503] on figure at bounding box center [725, 470] width 817 height 464
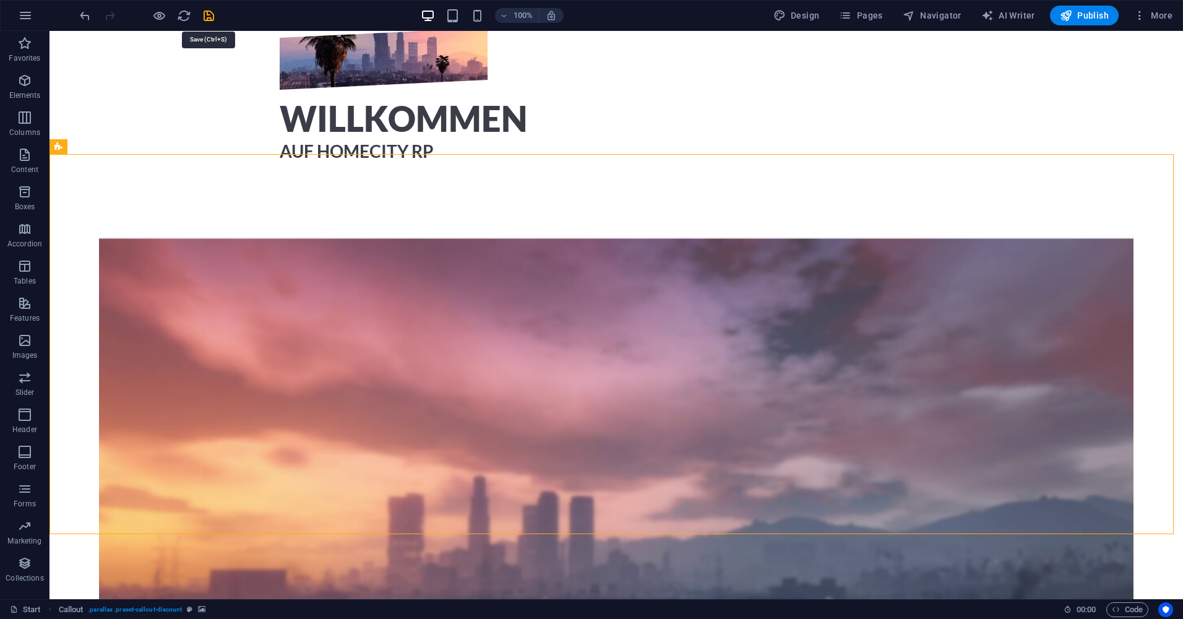
click at [205, 17] on icon "save" at bounding box center [209, 16] width 14 height 14
click at [313, 390] on button at bounding box center [317, 388] width 15 height 15
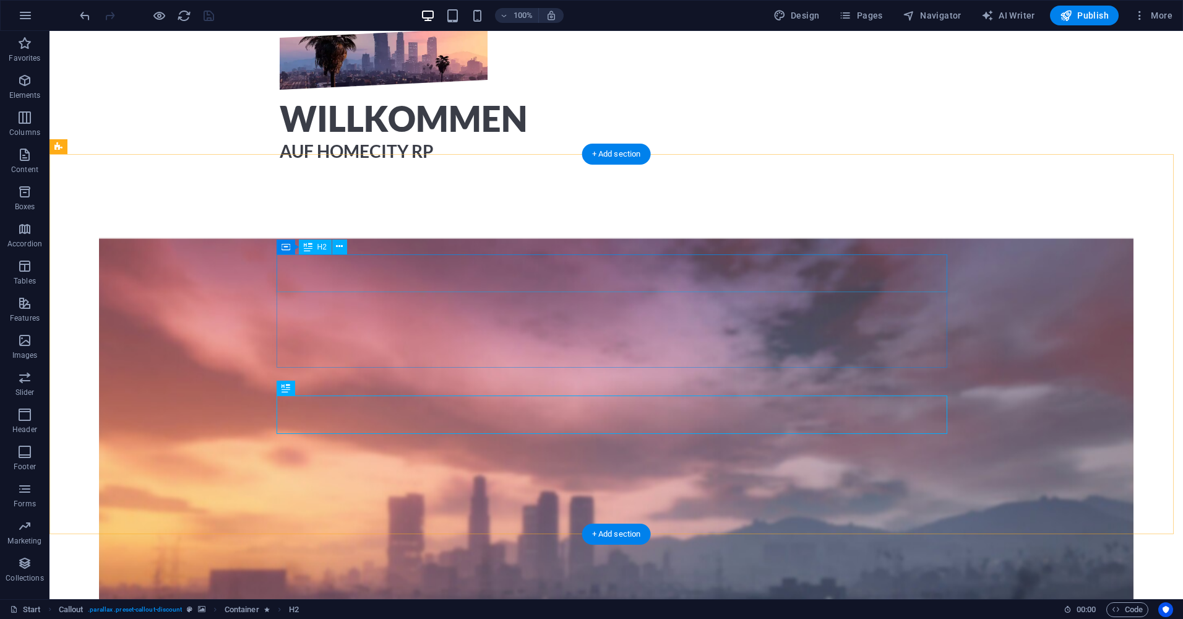
click at [291, 246] on div "Container" at bounding box center [305, 246] width 56 height 15
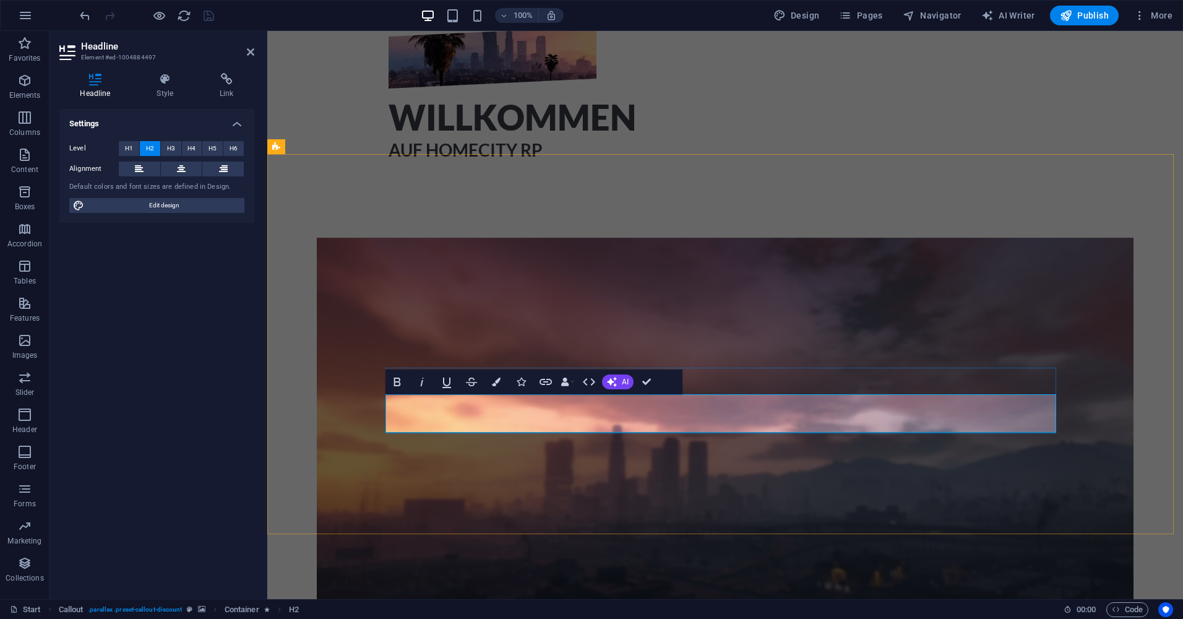
scroll to position [0, 0]
click at [81, 15] on icon "undo" at bounding box center [85, 16] width 14 height 14
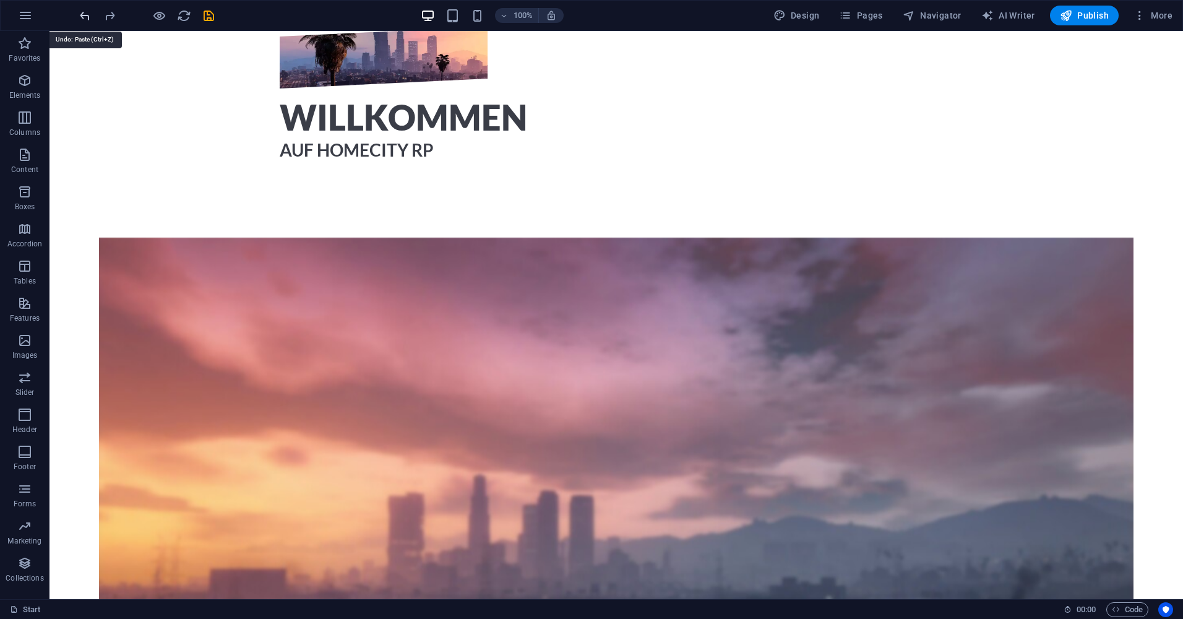
click at [81, 15] on icon "undo" at bounding box center [85, 16] width 14 height 14
click at [287, 360] on icon at bounding box center [286, 358] width 9 height 15
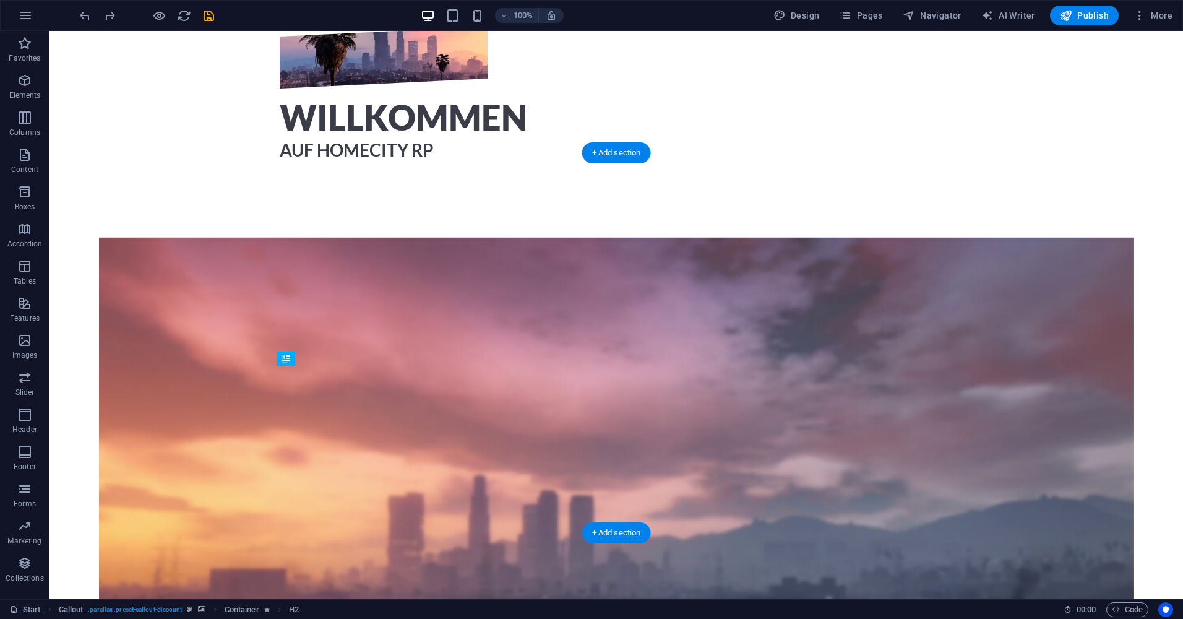
drag, startPoint x: 390, startPoint y: 419, endPoint x: 399, endPoint y: 377, distance: 42.8
drag, startPoint x: 445, startPoint y: 269, endPoint x: 438, endPoint y: 313, distance: 44.0
click at [212, 19] on icon "save" at bounding box center [209, 16] width 14 height 14
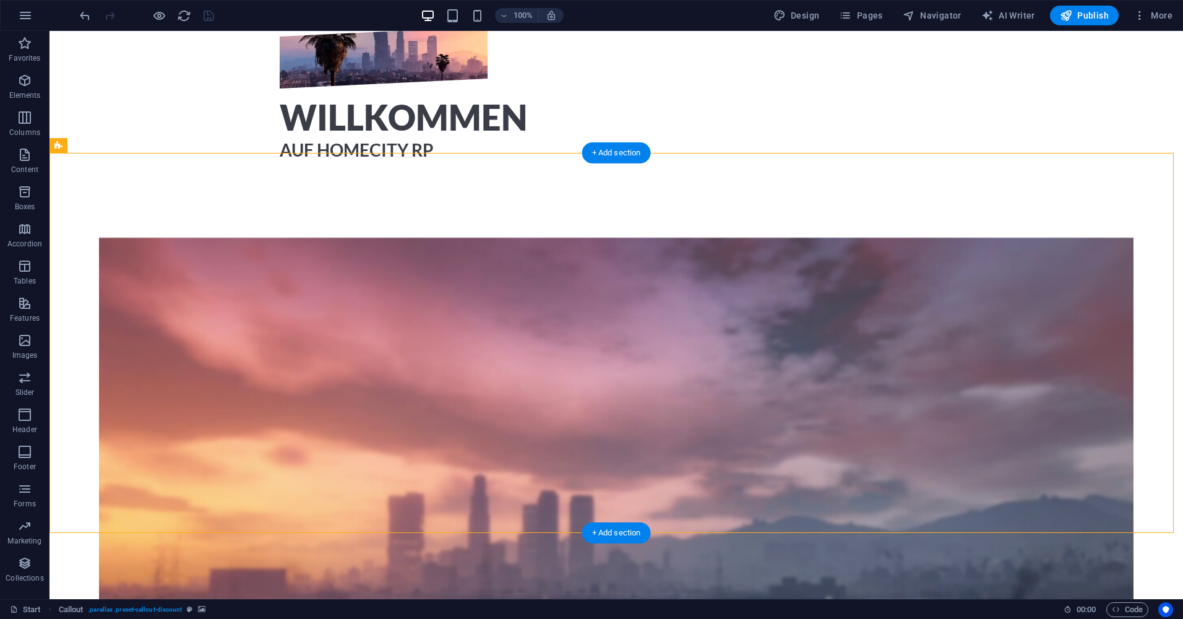
drag, startPoint x: 607, startPoint y: 308, endPoint x: 607, endPoint y: 282, distance: 26.6
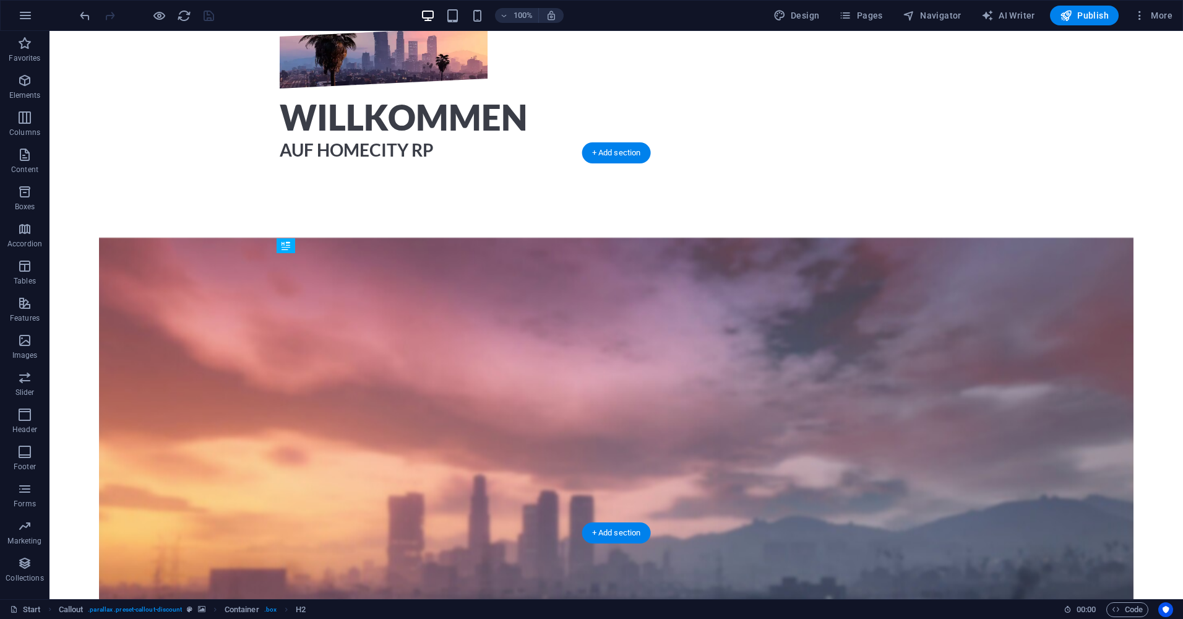
drag, startPoint x: 593, startPoint y: 308, endPoint x: 585, endPoint y: 294, distance: 15.5
drag, startPoint x: 554, startPoint y: 402, endPoint x: 558, endPoint y: 412, distance: 10.0
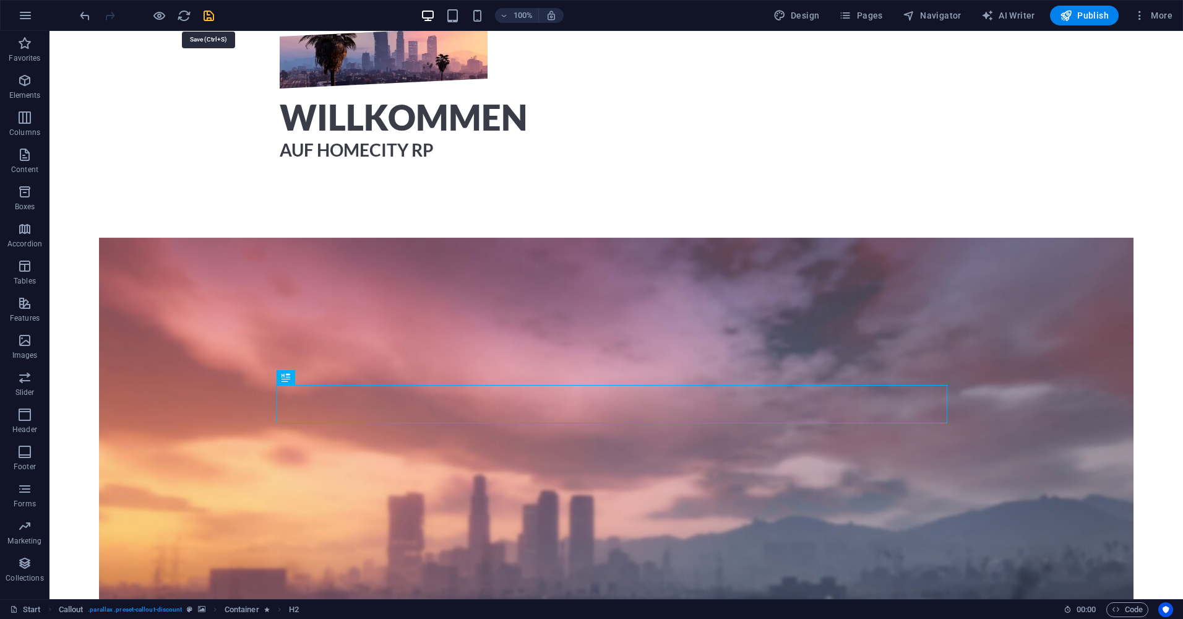
click at [204, 20] on icon "save" at bounding box center [209, 16] width 14 height 14
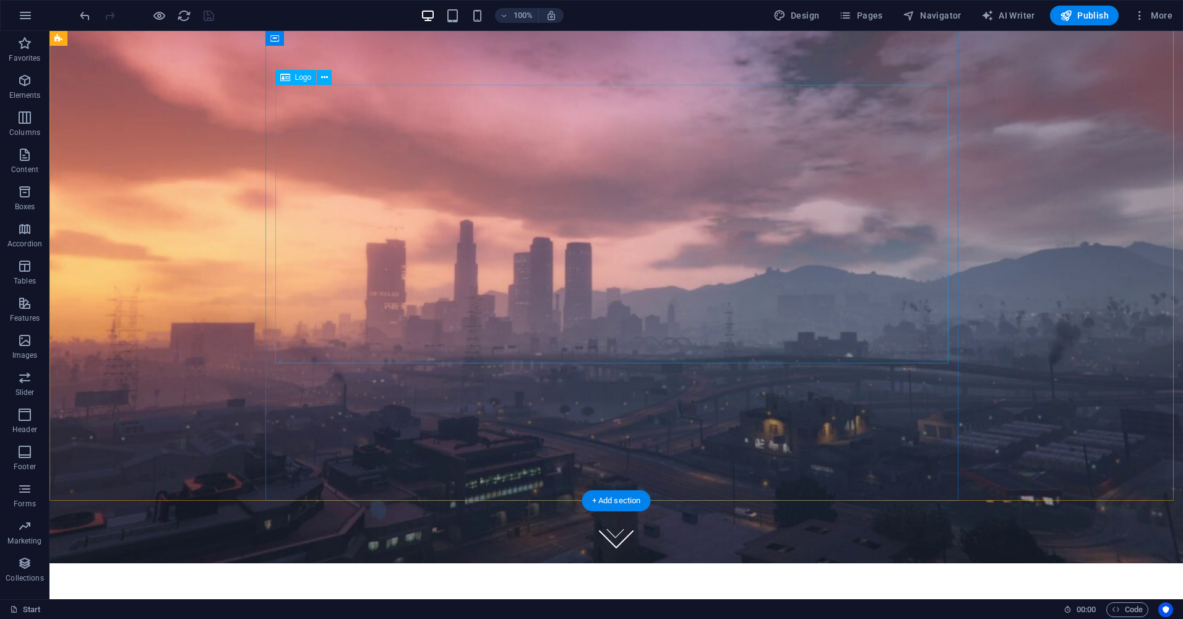
scroll to position [34, 0]
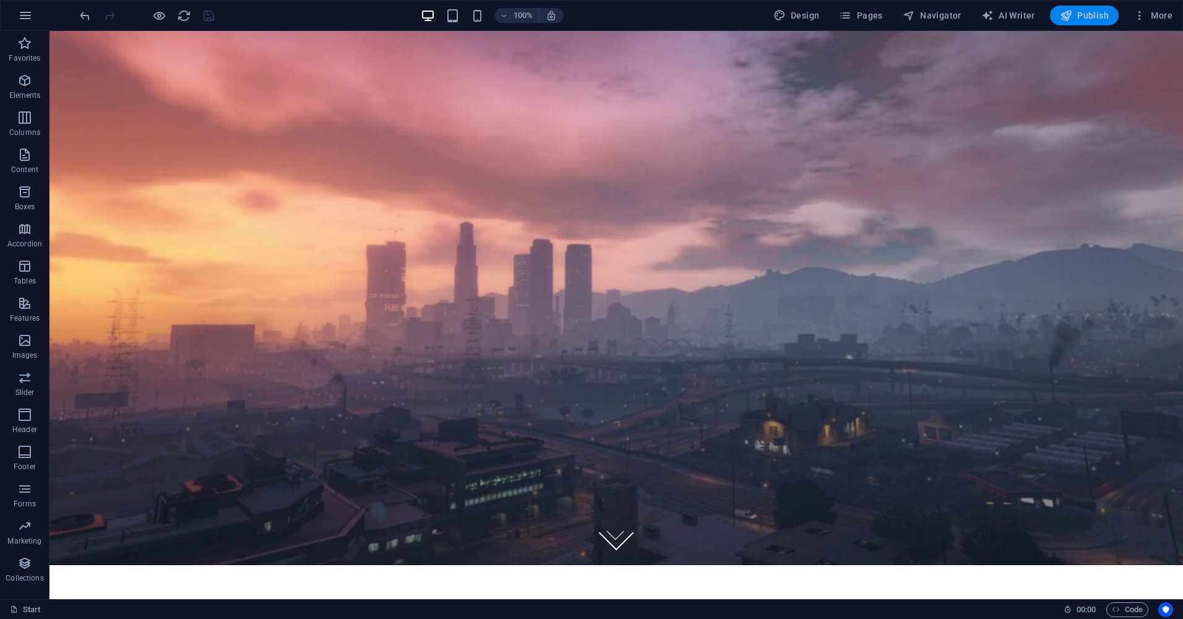
click at [1074, 12] on span "Publish" at bounding box center [1084, 15] width 49 height 12
